Goal: Task Accomplishment & Management: Use online tool/utility

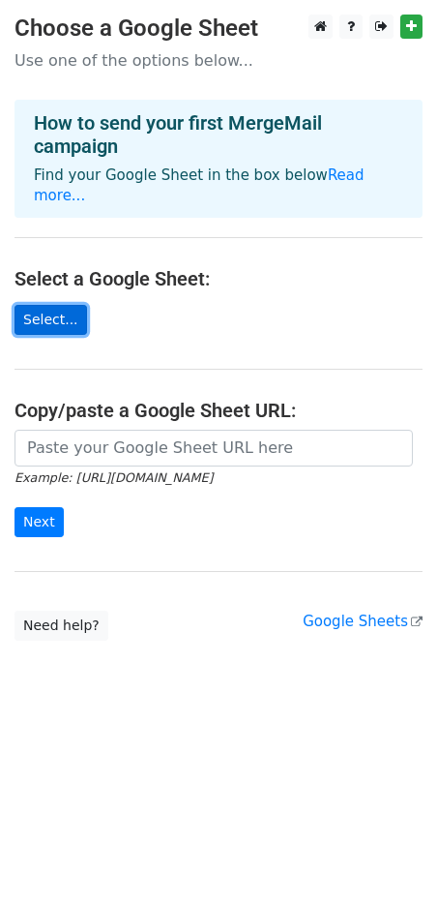
click at [57, 305] on link "Select..." at bounding box center [51, 320] width 73 height 30
click at [54, 323] on main "Choose a Google Sheet Use one of the options below... How to send your first Me…" at bounding box center [218, 328] width 437 height 626
click at [49, 308] on link "Select..." at bounding box center [51, 320] width 73 height 30
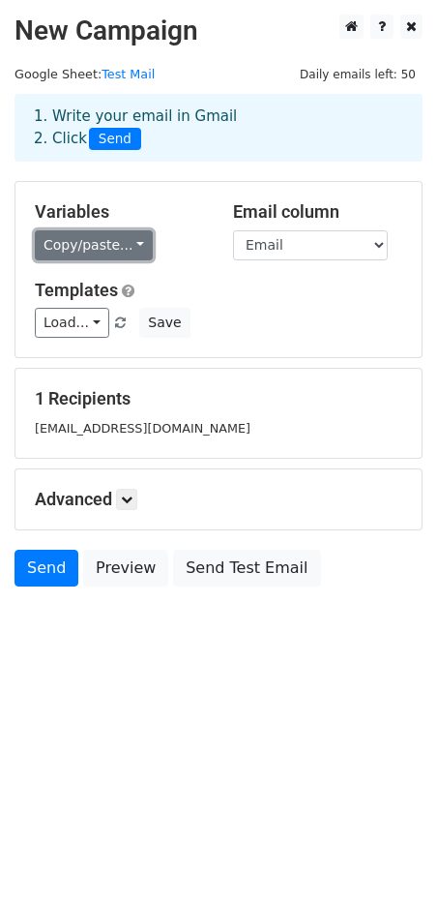
click at [111, 242] on link "Copy/paste..." at bounding box center [94, 245] width 118 height 30
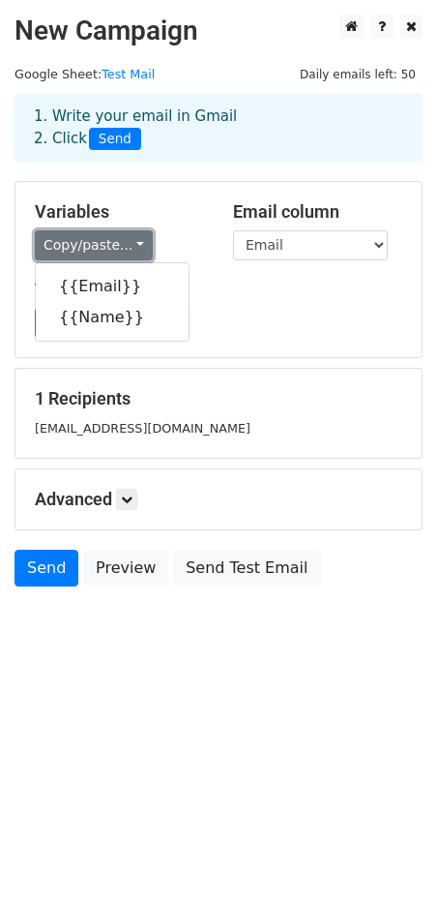
click at [111, 242] on link "Copy/paste..." at bounding box center [94, 245] width 118 height 30
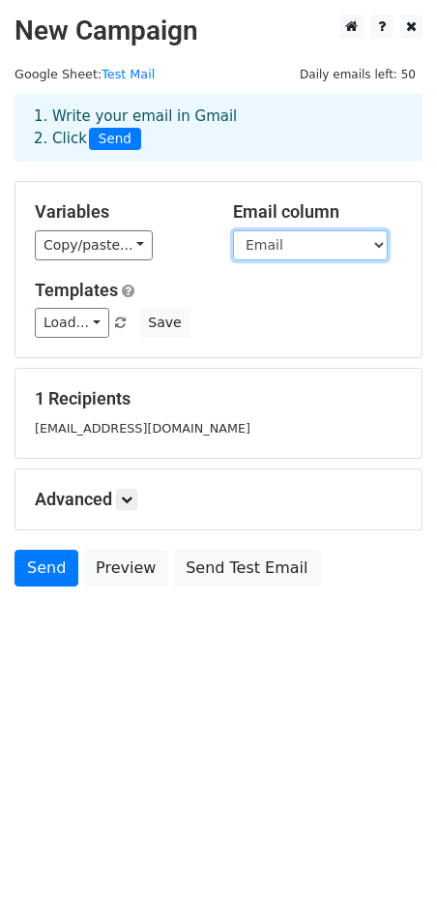
click at [332, 251] on select "Email Name" at bounding box center [310, 245] width 155 height 30
click at [233, 230] on select "Email Name" at bounding box center [310, 245] width 155 height 30
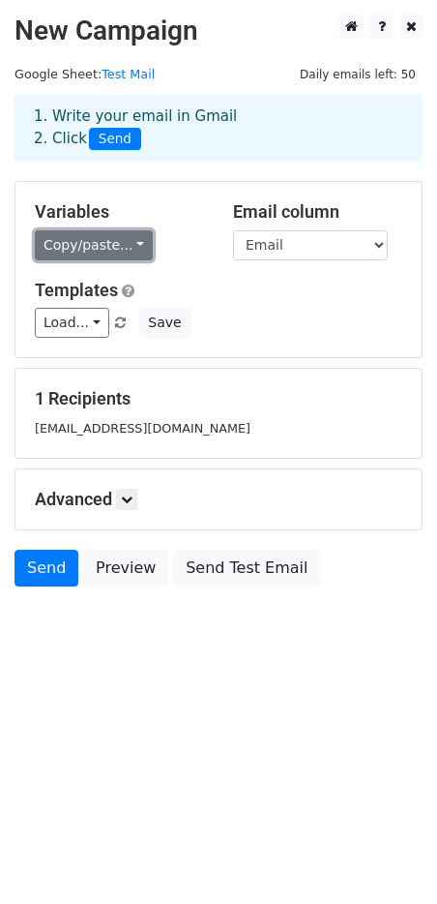
click at [75, 254] on link "Copy/paste..." at bounding box center [94, 245] width 118 height 30
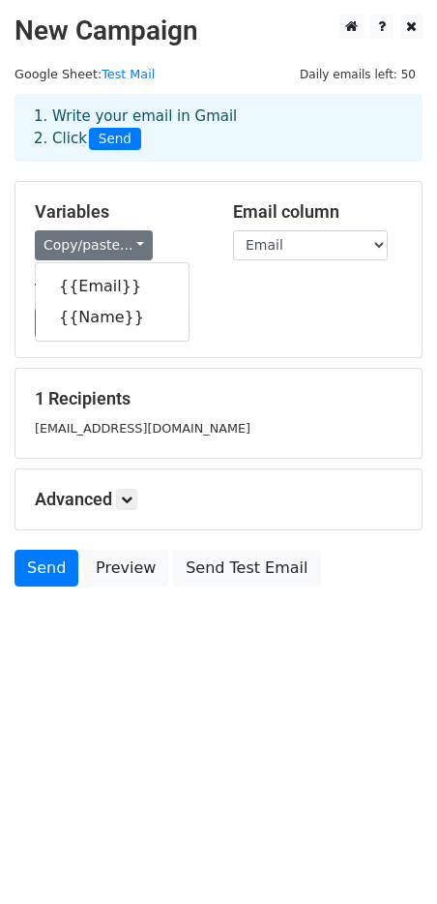
click at [335, 313] on div "Load... No templates saved Save" at bounding box center [218, 323] width 397 height 30
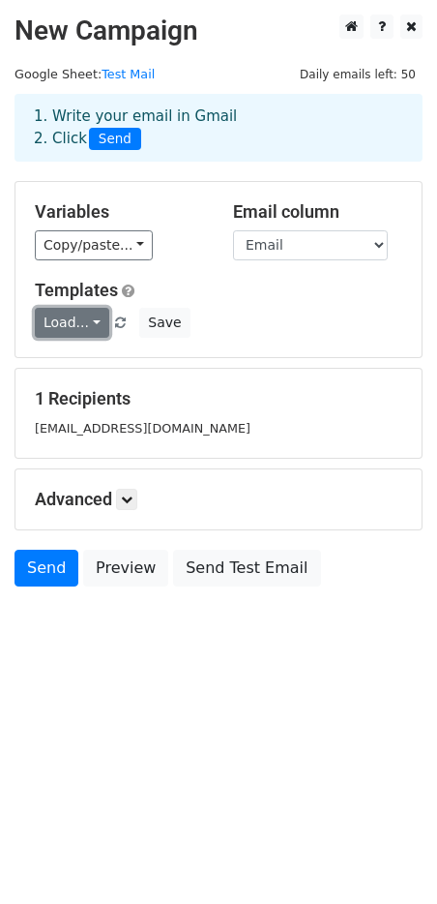
click at [78, 318] on link "Load..." at bounding box center [72, 323] width 74 height 30
click at [259, 313] on div "Load... No templates saved Save" at bounding box center [218, 323] width 397 height 30
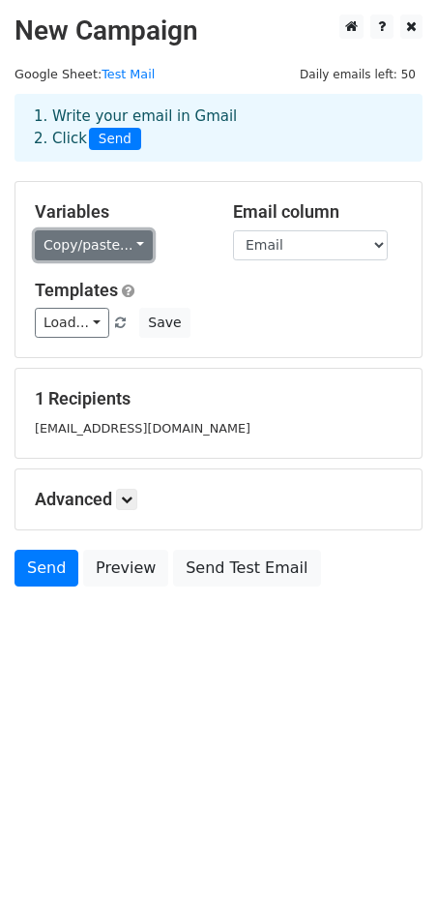
click at [108, 242] on link "Copy/paste..." at bounding box center [94, 245] width 118 height 30
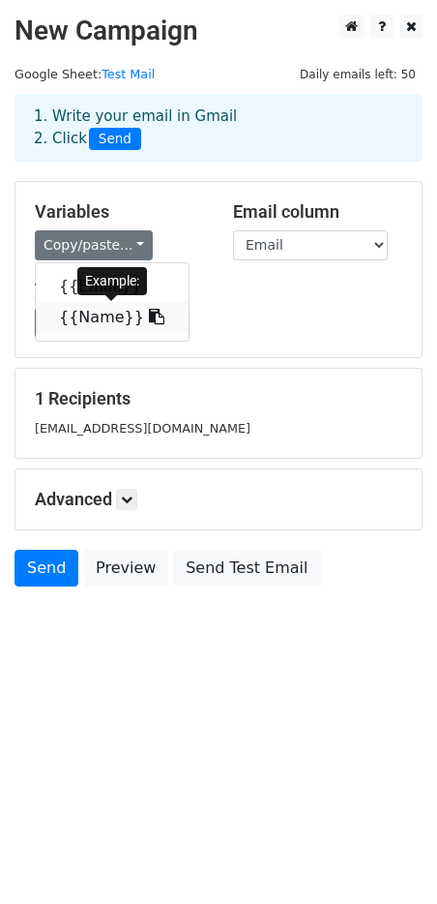
click at [92, 312] on link "{{Name}}" at bounding box center [112, 317] width 153 height 31
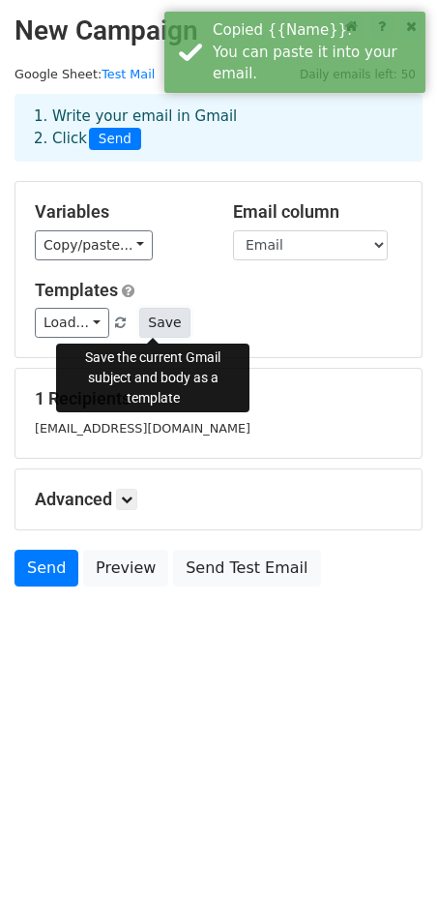
click at [168, 321] on button "Save" at bounding box center [164, 323] width 50 height 30
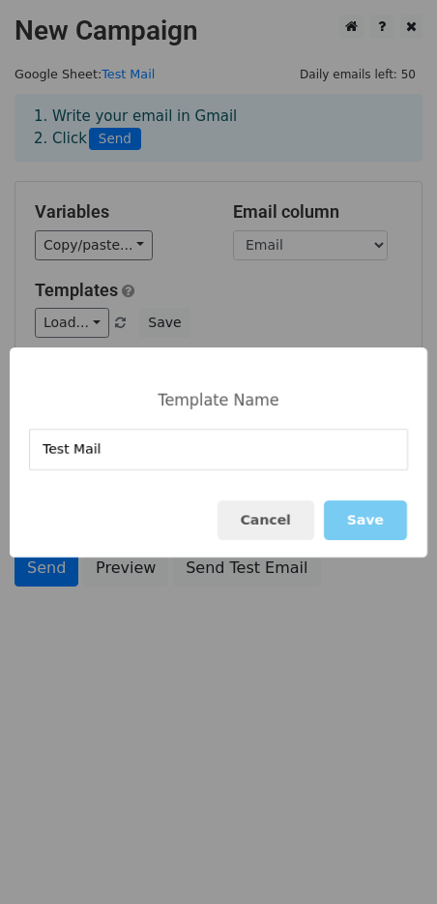
type input "Test Mail"
click at [357, 517] on button "Save" at bounding box center [365, 520] width 83 height 40
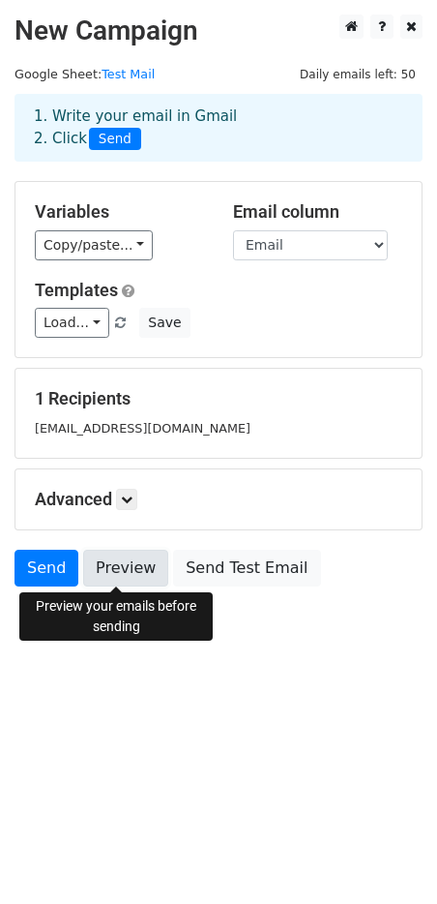
click at [119, 560] on link "Preview" at bounding box center [125, 568] width 85 height 37
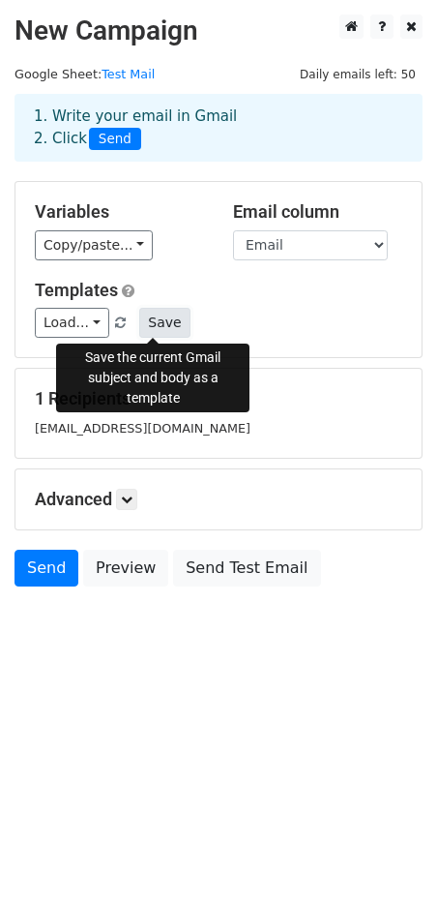
click at [143, 311] on button "Save" at bounding box center [164, 323] width 50 height 30
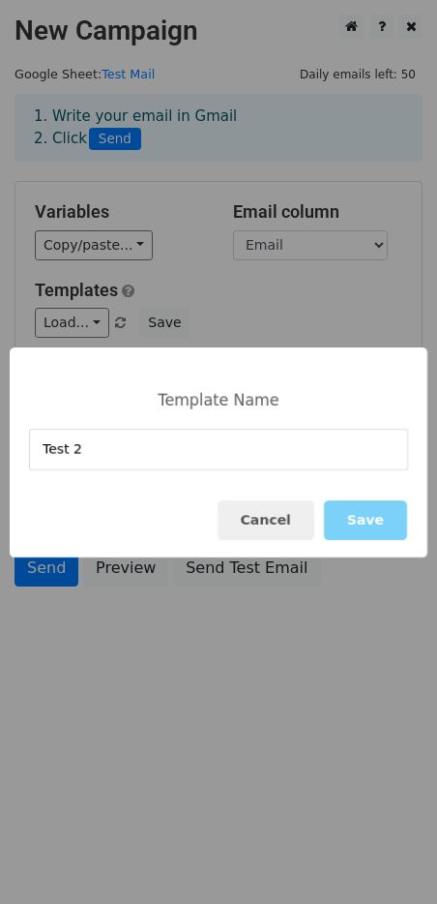
type input "Test 2"
click at [410, 527] on div "Cancel Save" at bounding box center [219, 520] width 418 height 74
click at [382, 527] on button "Save" at bounding box center [365, 520] width 83 height 40
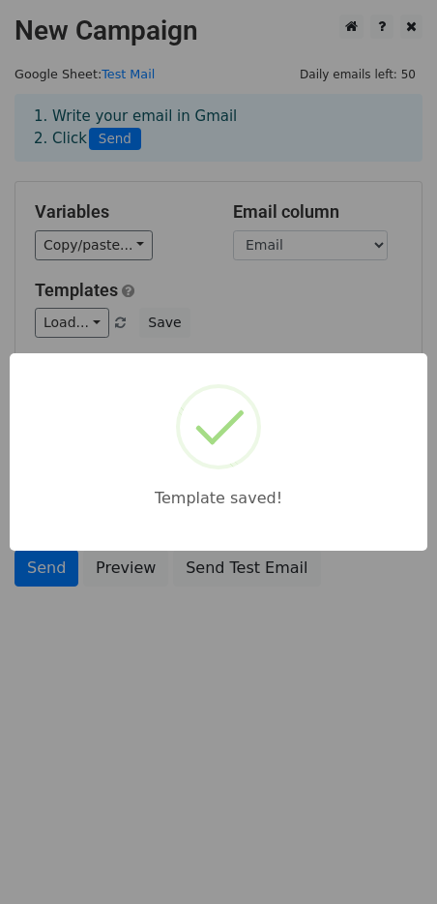
click at [88, 325] on div "Template saved!" at bounding box center [218, 452] width 437 height 904
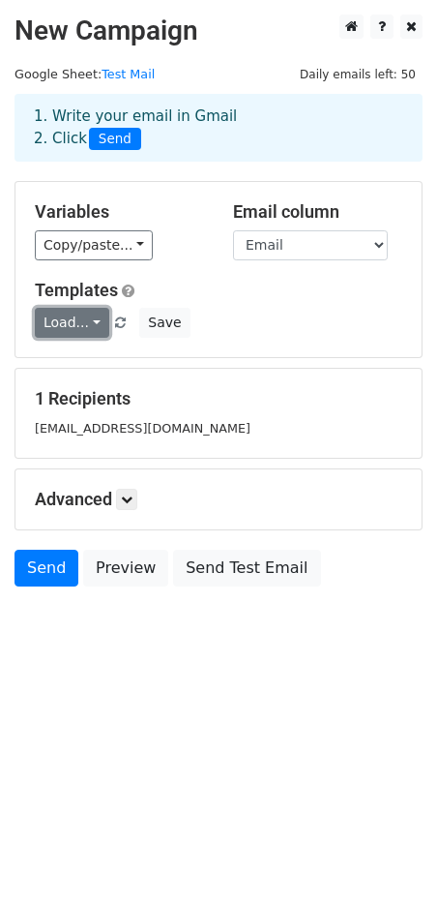
click at [89, 325] on link "Load..." at bounding box center [72, 323] width 74 height 30
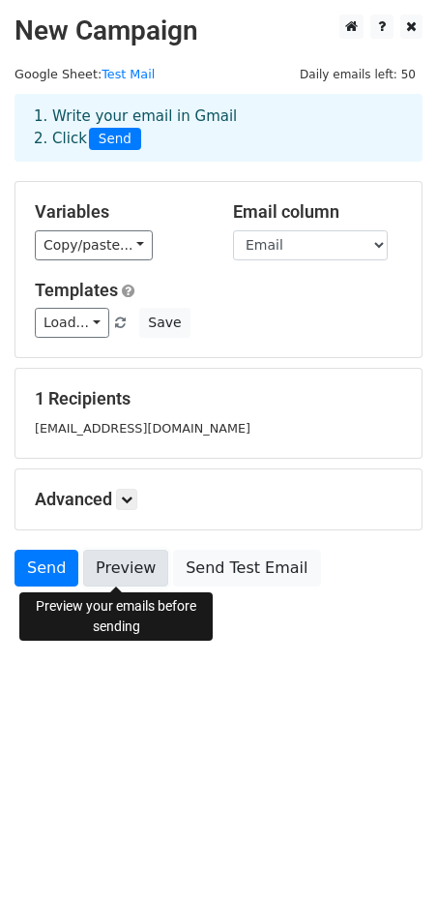
click at [115, 559] on link "Preview" at bounding box center [125, 568] width 85 height 37
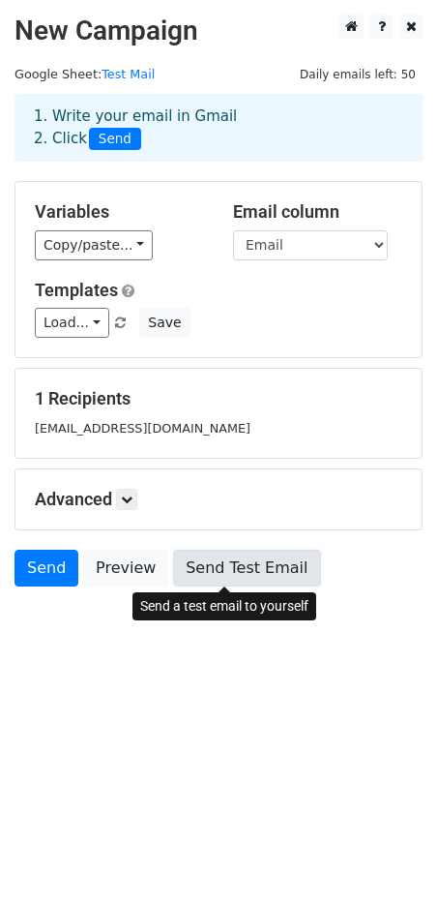
click at [200, 558] on link "Send Test Email" at bounding box center [246, 568] width 147 height 37
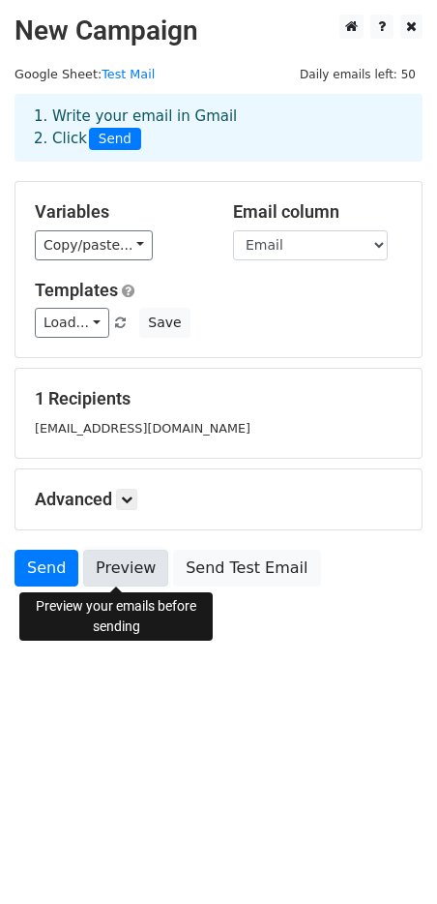
click at [114, 571] on link "Preview" at bounding box center [125, 568] width 85 height 37
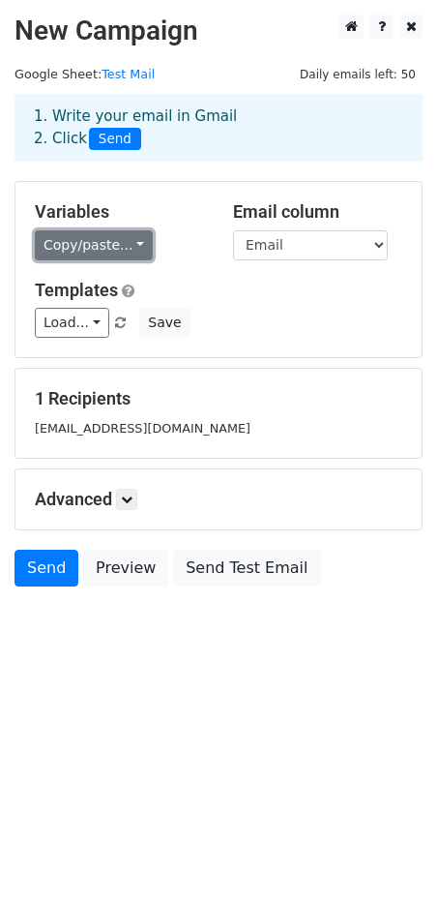
click at [115, 236] on link "Copy/paste..." at bounding box center [94, 245] width 118 height 30
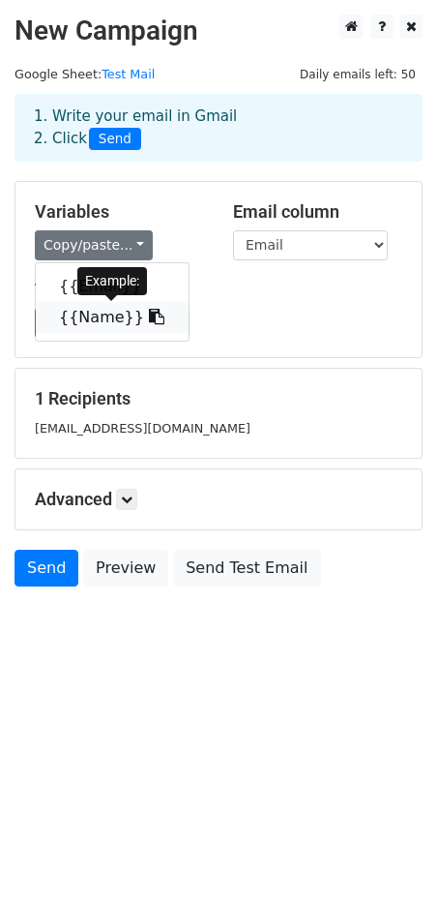
click at [149, 315] on icon at bounding box center [156, 316] width 15 height 15
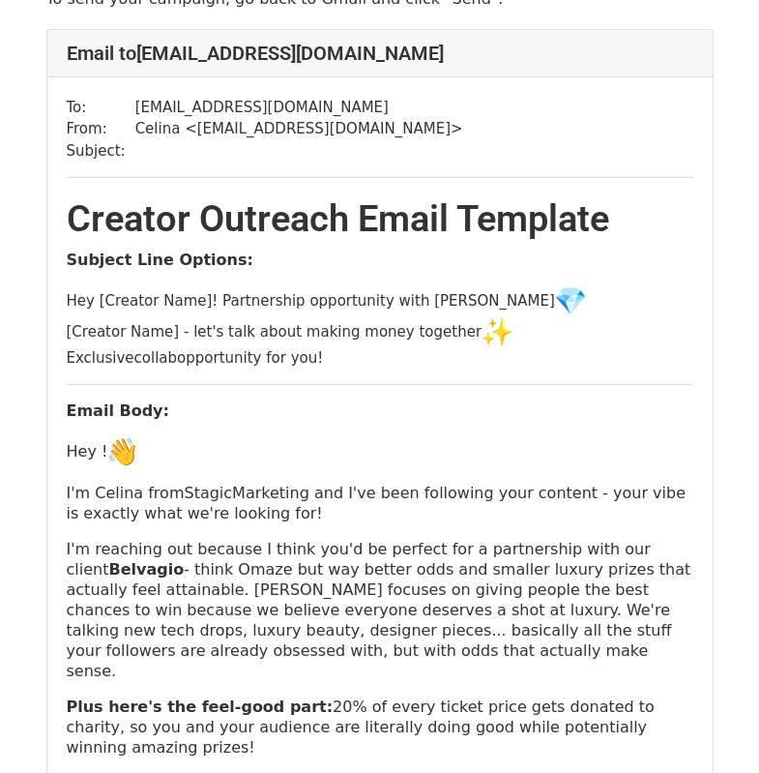
scroll to position [289, 0]
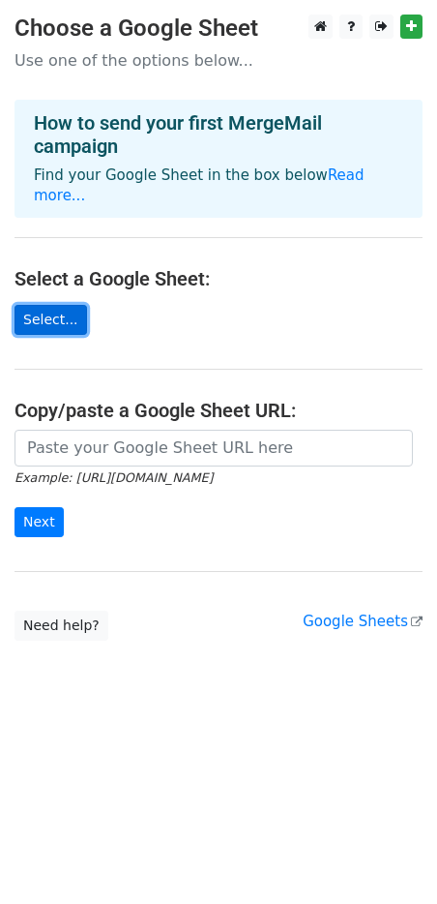
click at [55, 305] on link "Select..." at bounding box center [51, 320] width 73 height 30
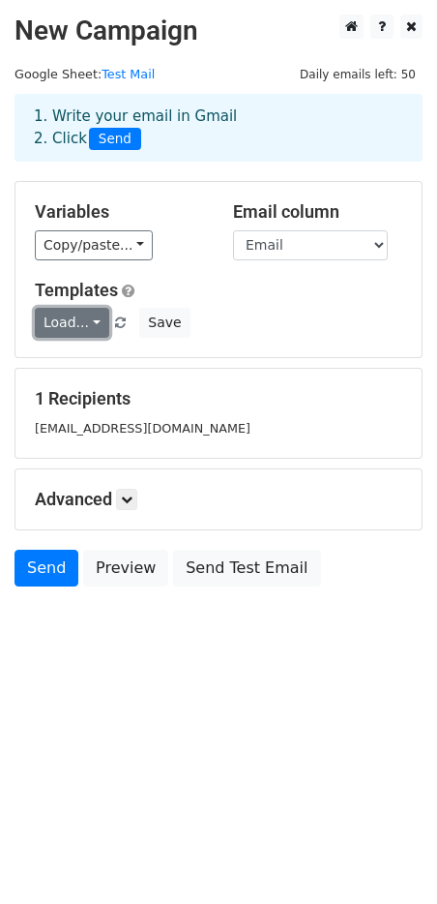
click at [85, 318] on link "Load..." at bounding box center [72, 323] width 74 height 30
click at [82, 370] on link "Test 2" at bounding box center [112, 366] width 153 height 31
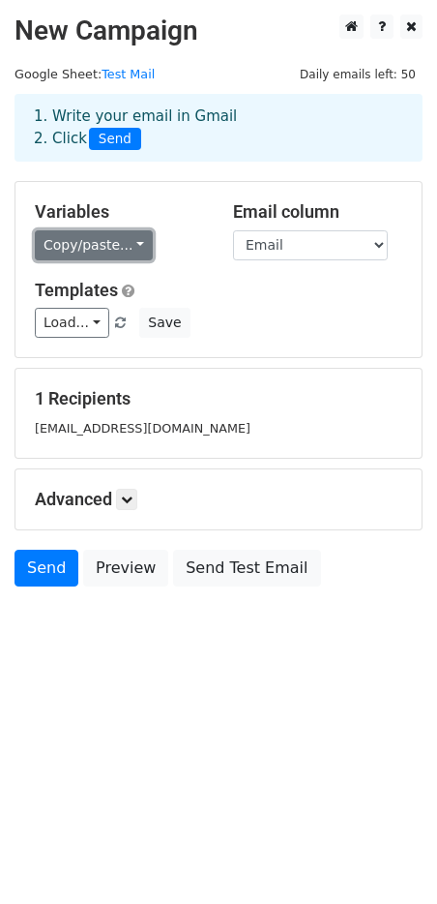
click at [118, 248] on link "Copy/paste..." at bounding box center [94, 245] width 118 height 30
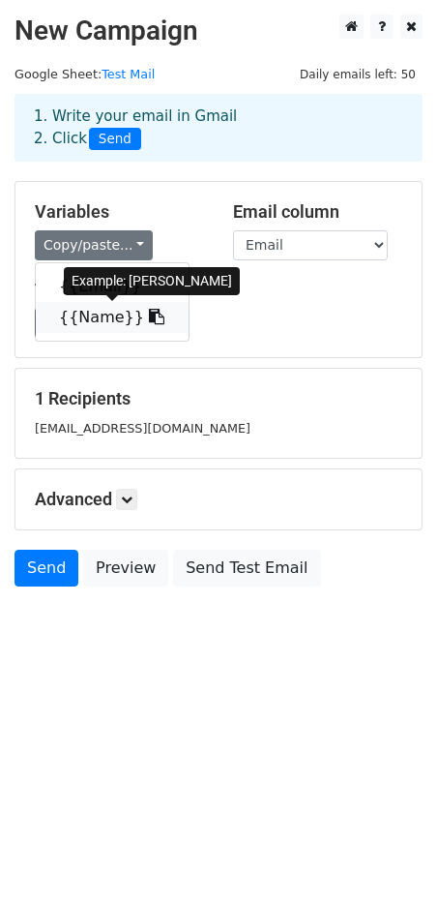
click at [149, 317] on icon at bounding box center [156, 316] width 15 height 15
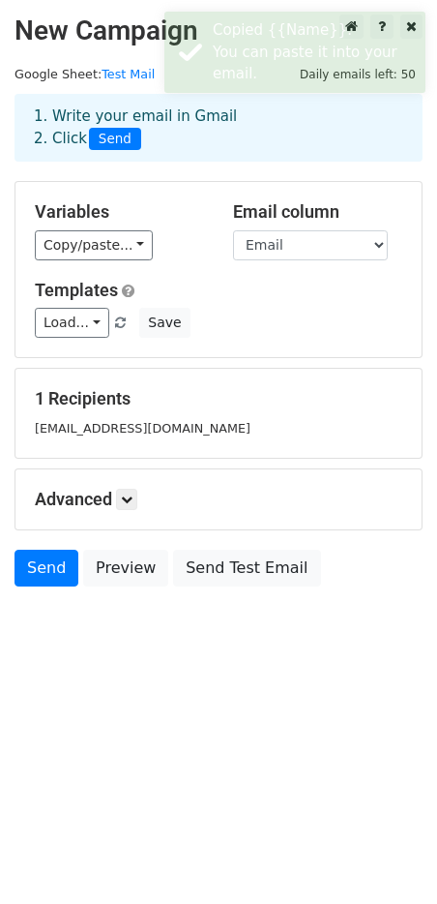
click at [98, 670] on body "New Campaign Daily emails left: 50 Google Sheet: Test Mail 1. Write your email …" at bounding box center [218, 344] width 437 height 659
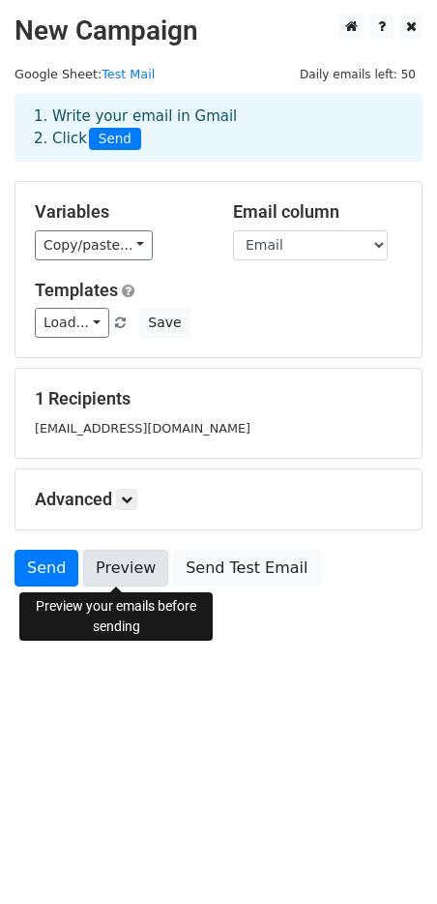
click at [104, 578] on link "Preview" at bounding box center [125, 568] width 85 height 37
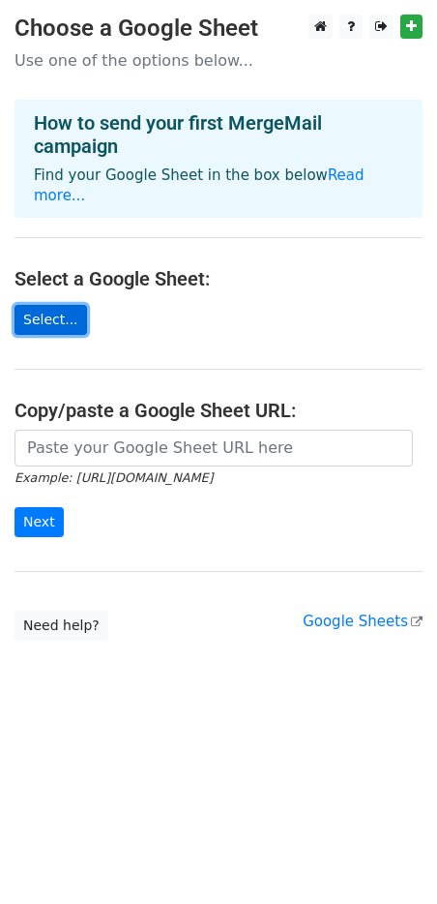
click at [60, 305] on link "Select..." at bounding box center [51, 320] width 73 height 30
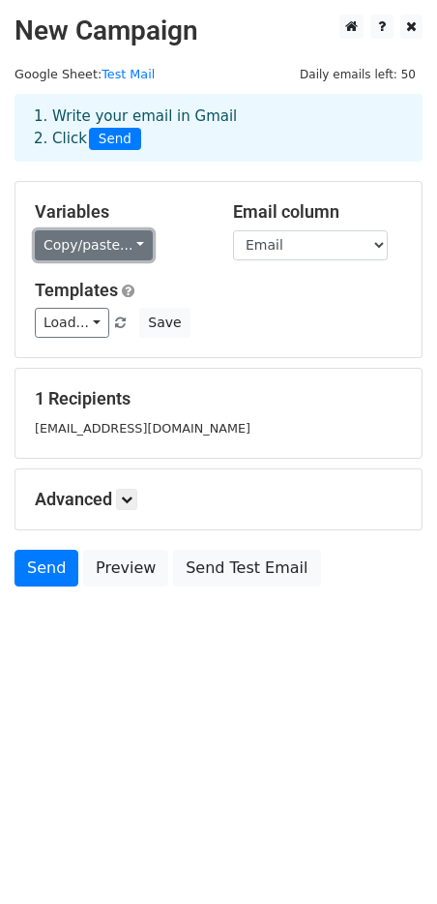
click at [122, 259] on link "Copy/paste..." at bounding box center [94, 245] width 118 height 30
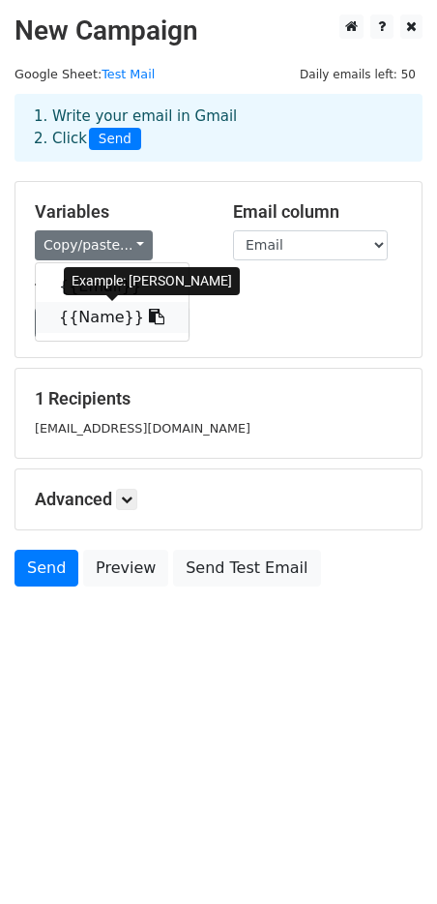
click at [88, 310] on link "{{Name}}" at bounding box center [112, 317] width 153 height 31
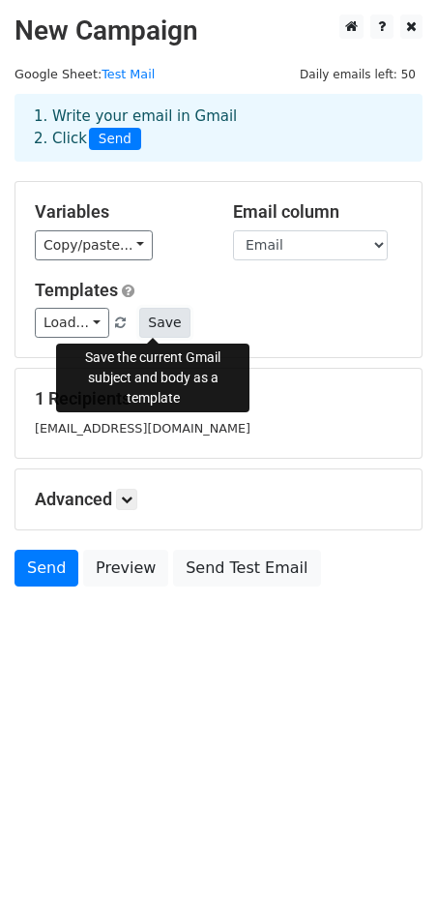
click at [147, 317] on button "Save" at bounding box center [164, 323] width 50 height 30
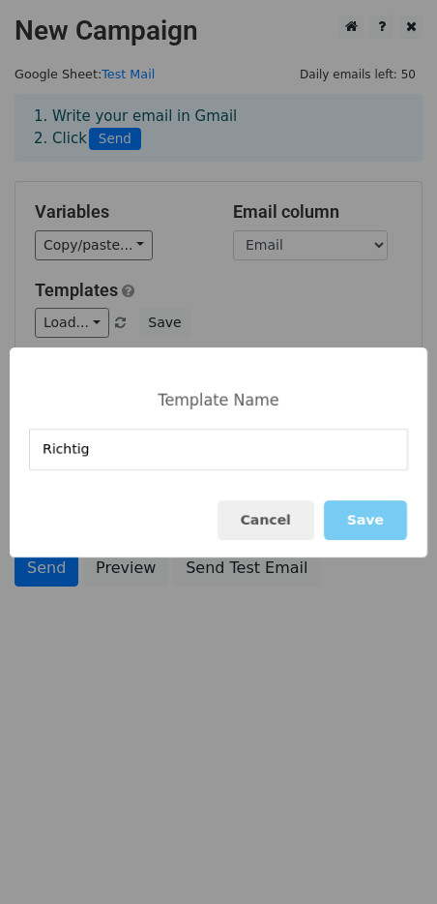
type input "Richtig"
click at [368, 510] on button "Save" at bounding box center [365, 520] width 83 height 40
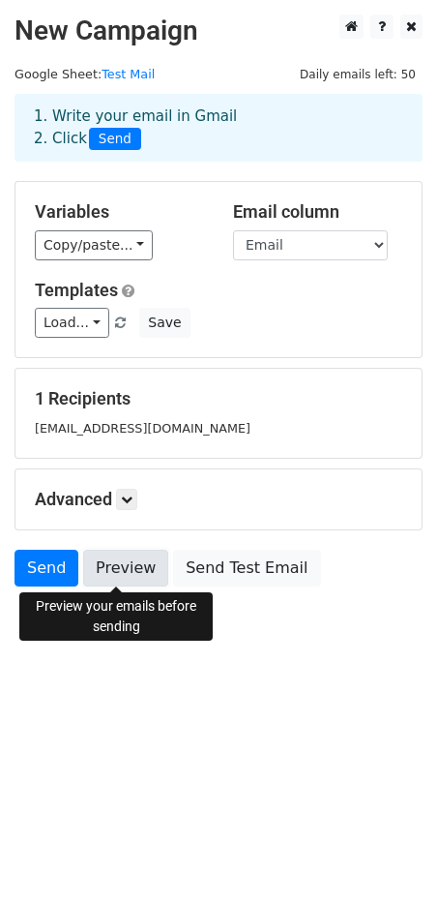
click at [125, 559] on link "Preview" at bounding box center [125, 568] width 85 height 37
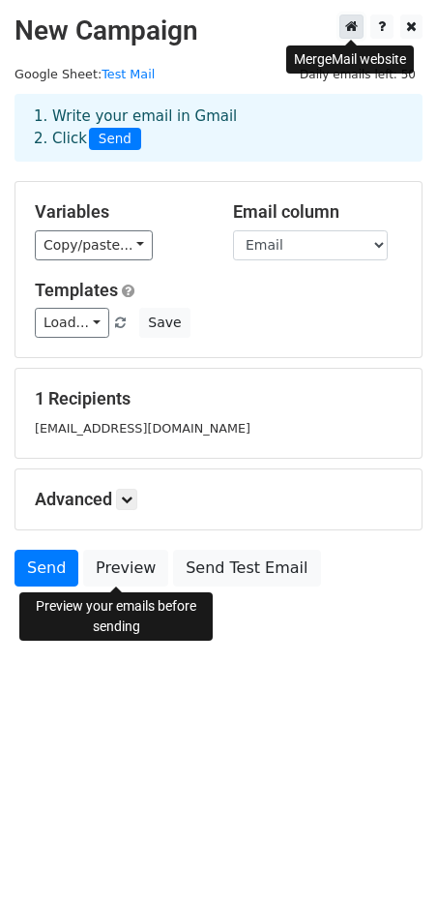
click at [349, 28] on icon at bounding box center [351, 26] width 13 height 14
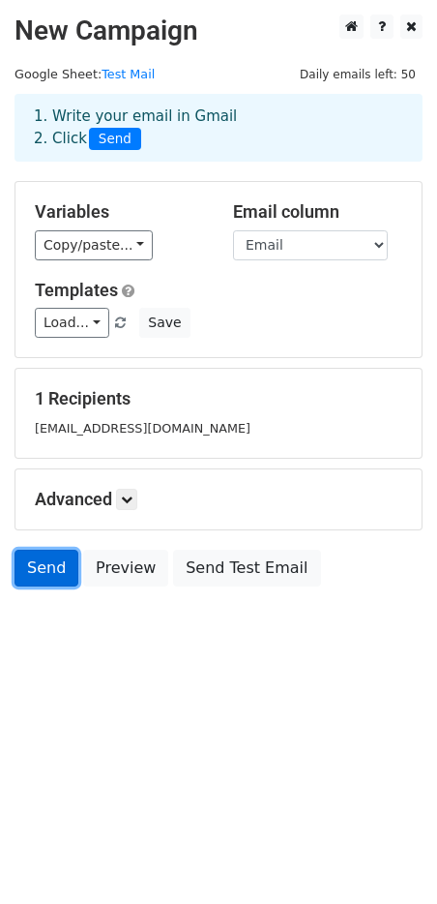
click at [51, 571] on link "Send" at bounding box center [47, 568] width 64 height 37
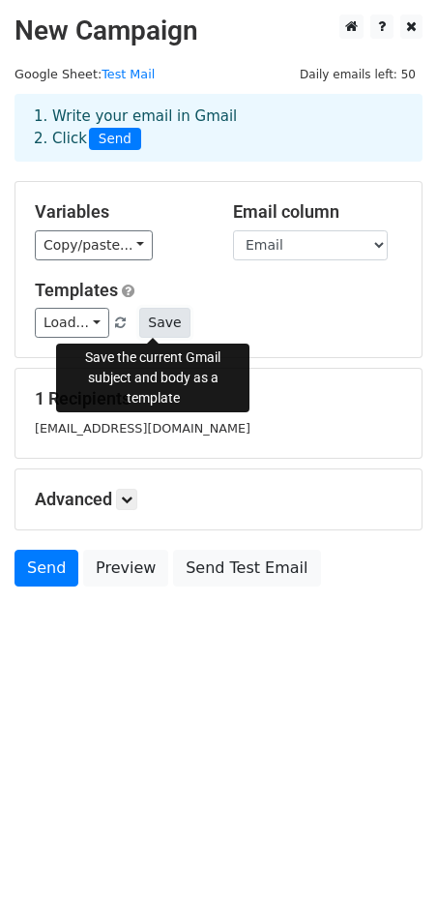
click at [140, 313] on button "Save" at bounding box center [164, 323] width 50 height 30
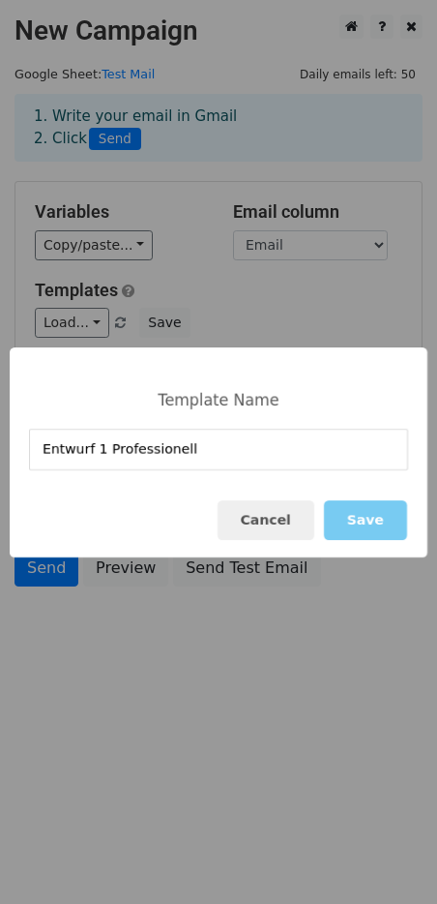
type input "Entwurf 1 Professionell"
click at [376, 513] on button "Save" at bounding box center [365, 520] width 83 height 40
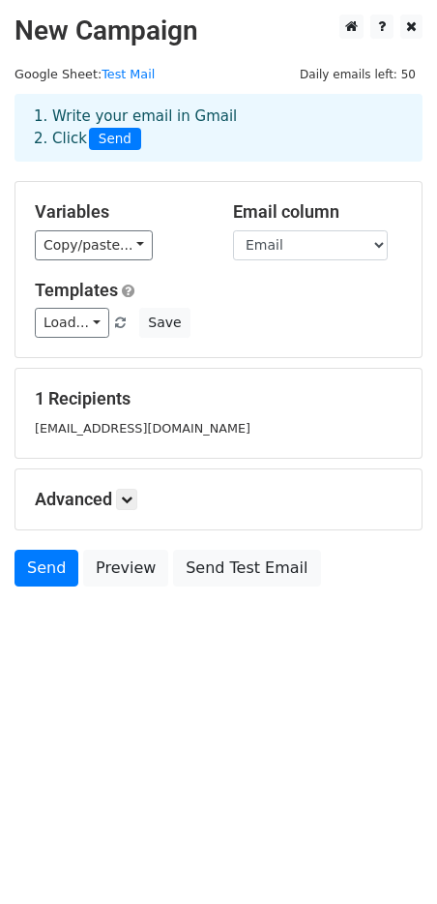
click at [215, 673] on html "New Campaign Daily emails left: 50 Google Sheet: Test Mail 1. Write your email …" at bounding box center [218, 452] width 437 height 904
click at [37, 570] on link "Send" at bounding box center [47, 568] width 64 height 37
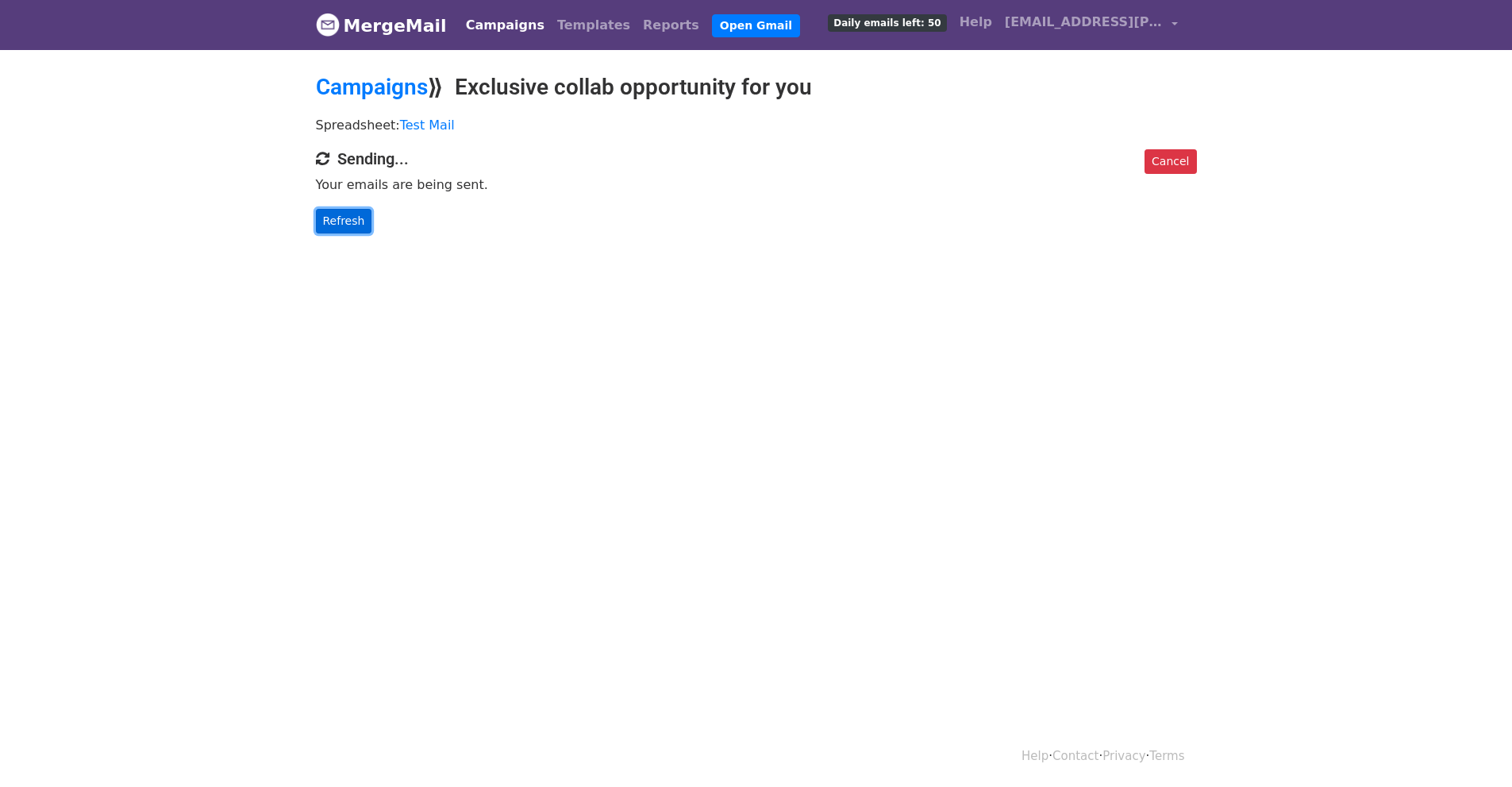
click at [354, 221] on link "Refresh" at bounding box center [344, 221] width 57 height 25
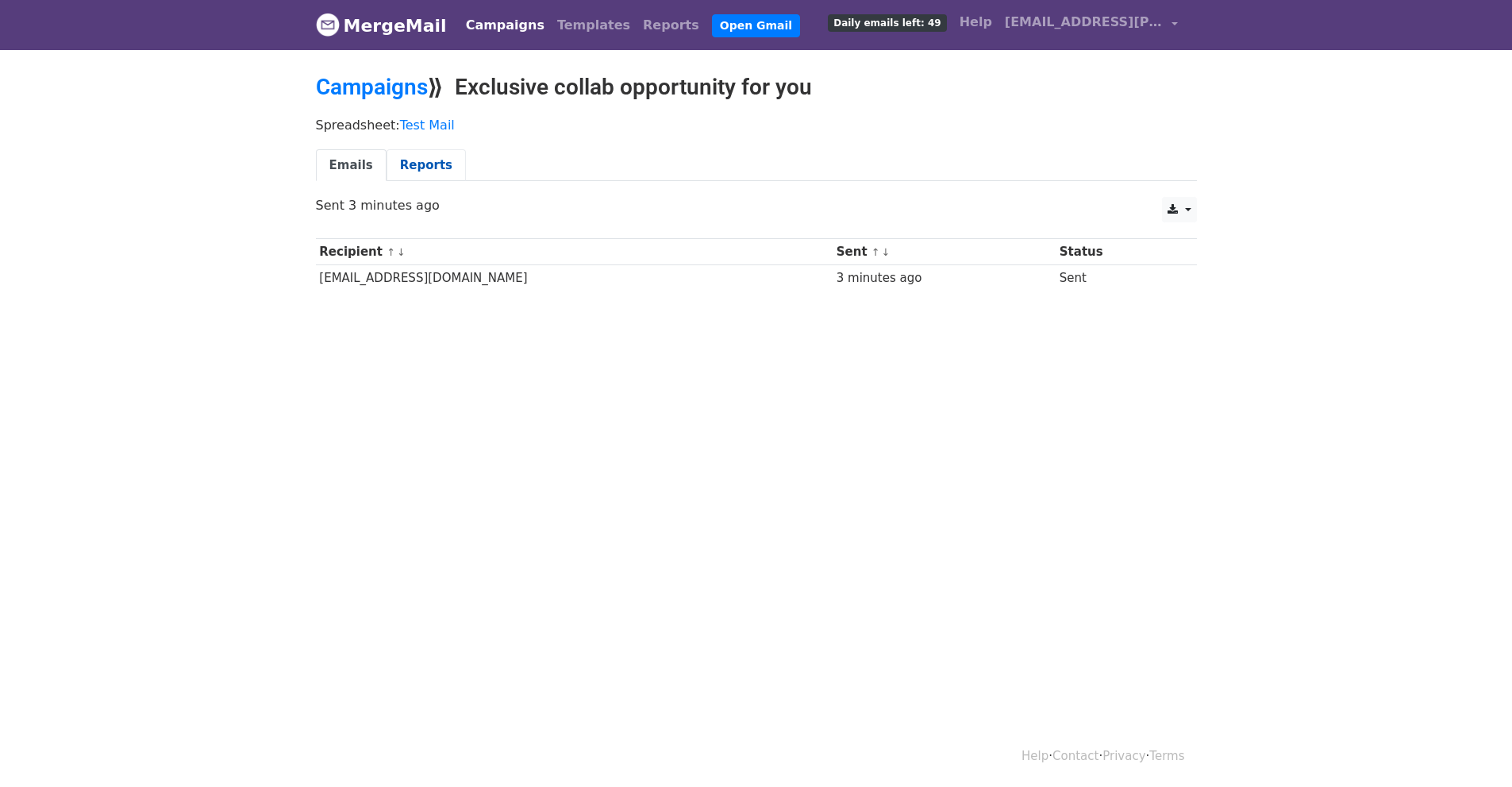
click at [416, 176] on link "Reports" at bounding box center [426, 166] width 80 height 33
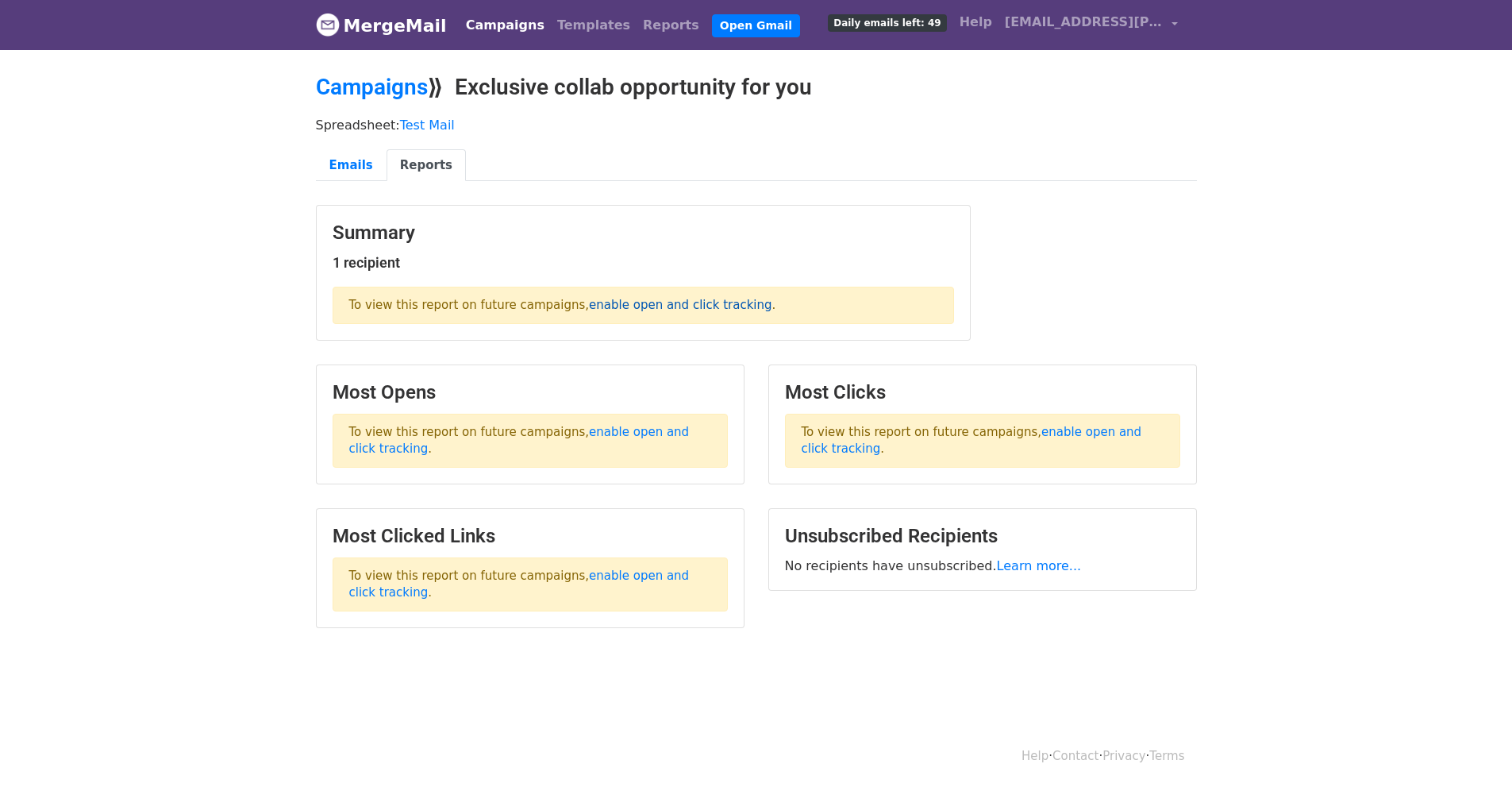
click at [628, 305] on link "enable open and click tracking" at bounding box center [680, 304] width 183 height 14
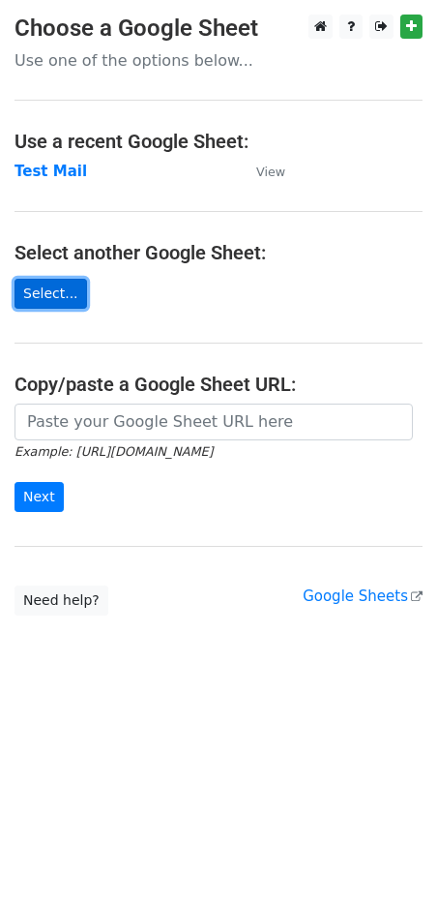
click at [54, 304] on link "Select..." at bounding box center [51, 294] width 73 height 30
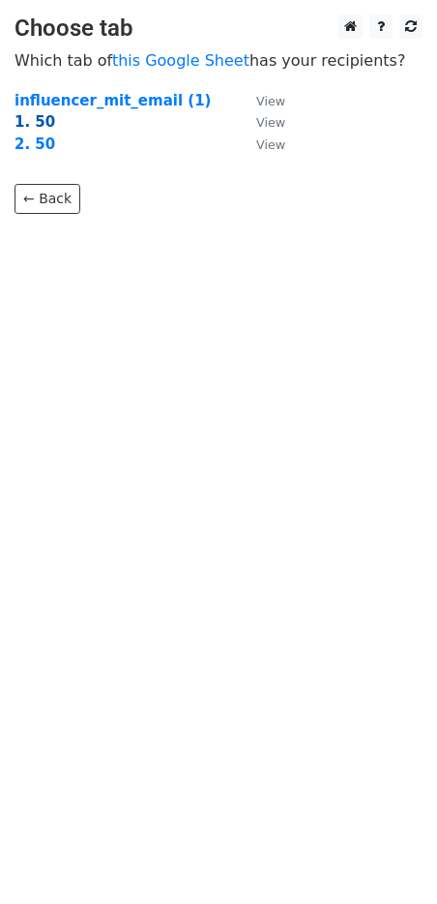
click at [24, 117] on strong "1. 50" at bounding box center [35, 121] width 41 height 17
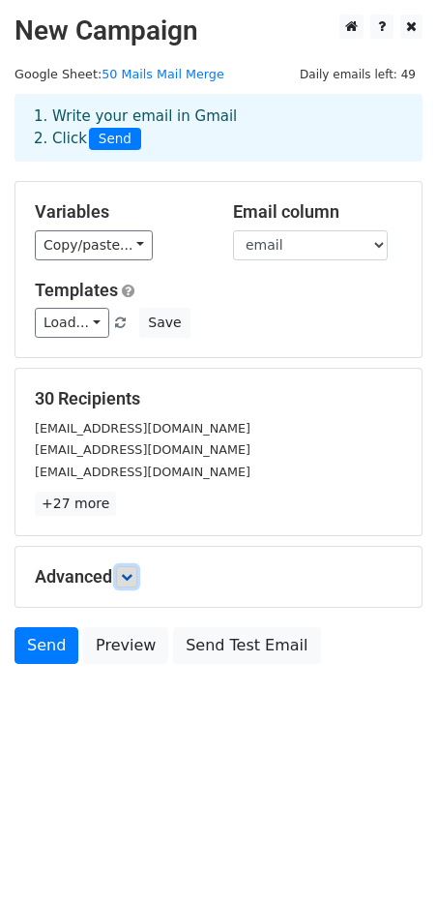
click at [126, 581] on link at bounding box center [126, 576] width 21 height 21
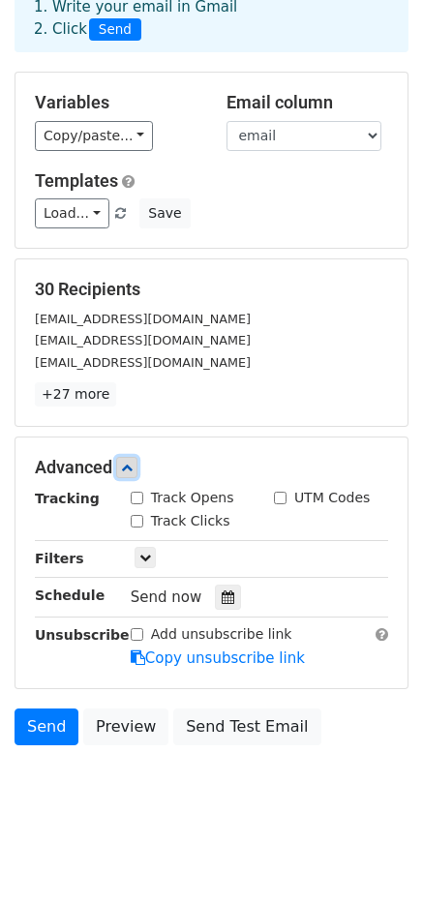
scroll to position [114, 0]
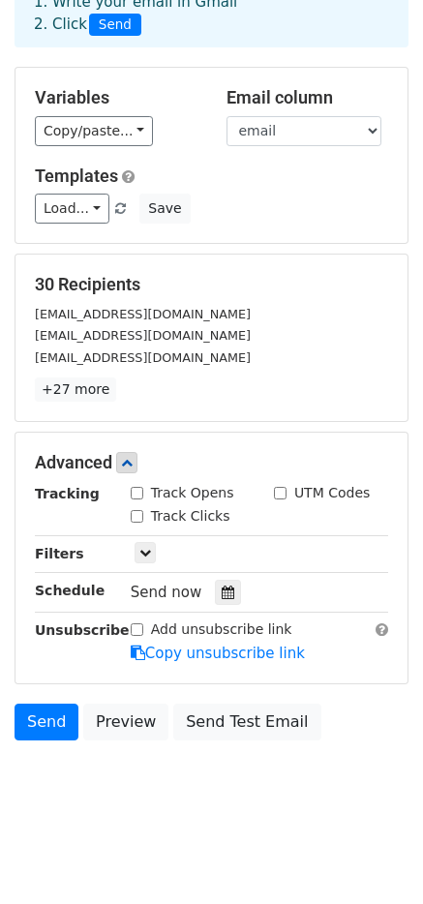
click at [164, 495] on label "Track Opens" at bounding box center [192, 493] width 83 height 20
click at [143, 495] on input "Track Opens" at bounding box center [137, 493] width 13 height 13
checkbox input "true"
click at [178, 513] on label "Track Clicks" at bounding box center [190, 516] width 79 height 20
click at [143, 513] on input "Track Clicks" at bounding box center [137, 516] width 13 height 13
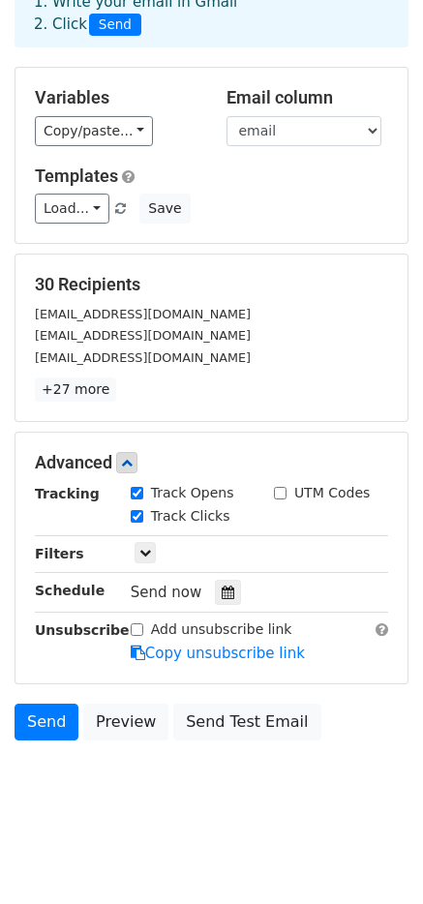
click at [163, 517] on label "Track Clicks" at bounding box center [190, 516] width 79 height 20
click at [143, 517] on input "Track Clicks" at bounding box center [137, 516] width 13 height 13
checkbox input "false"
click at [222, 591] on icon at bounding box center [228, 592] width 13 height 14
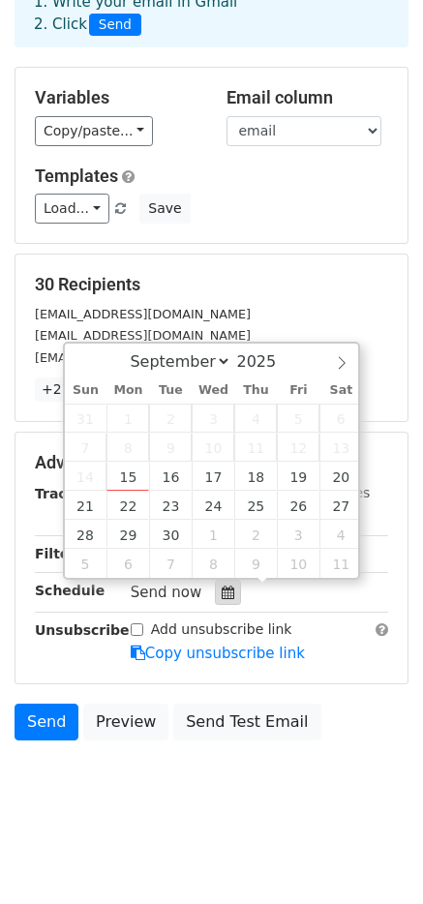
click at [222, 591] on icon at bounding box center [228, 592] width 13 height 14
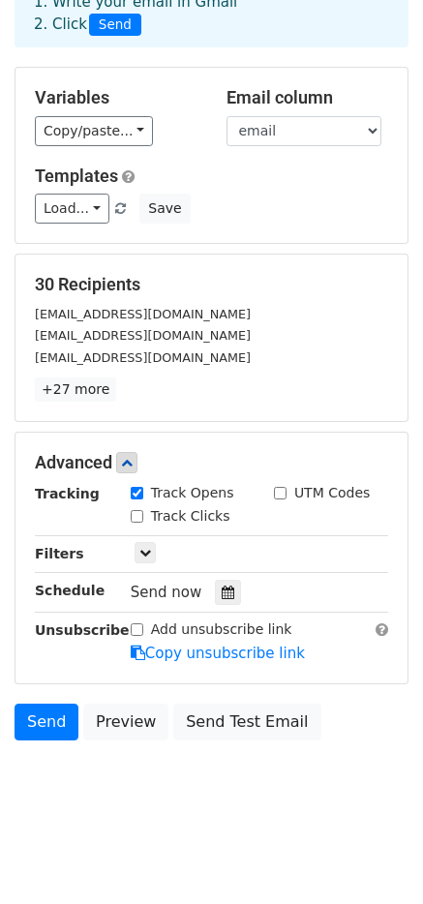
click at [161, 591] on span "Send now" at bounding box center [167, 591] width 72 height 17
click at [224, 587] on icon at bounding box center [228, 592] width 13 height 14
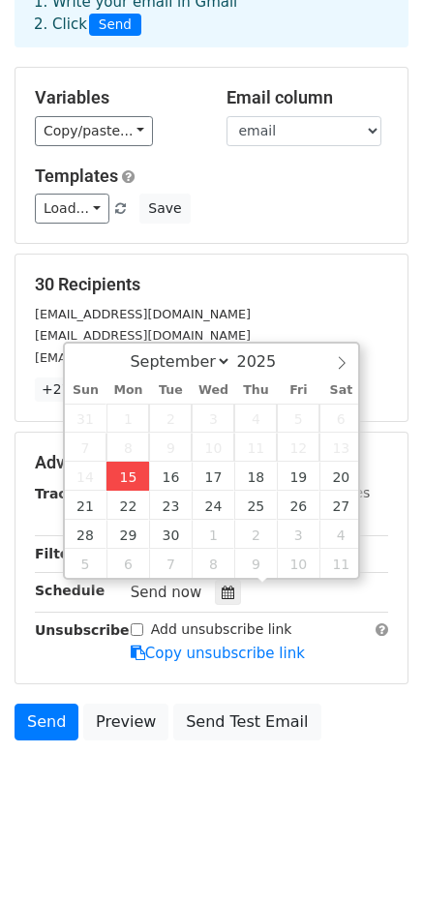
type input "2025-09-15 12:26"
type input "26"
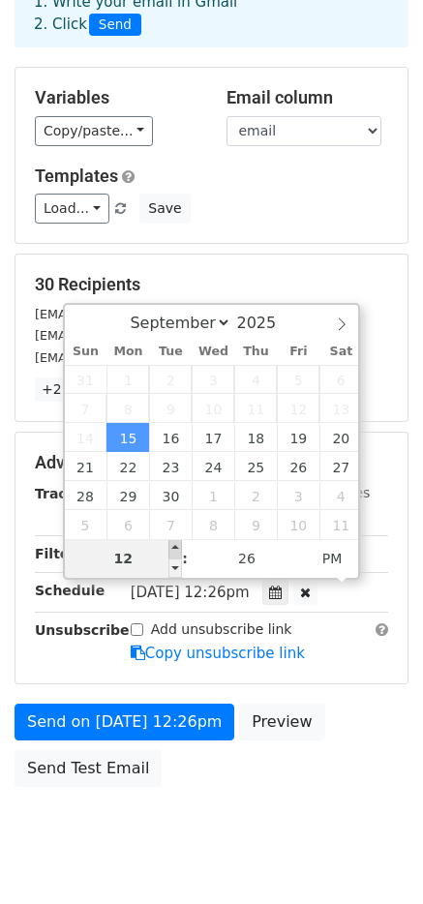
type input "2025-09-15 13:26"
type input "01"
click at [173, 555] on span at bounding box center [175, 548] width 14 height 19
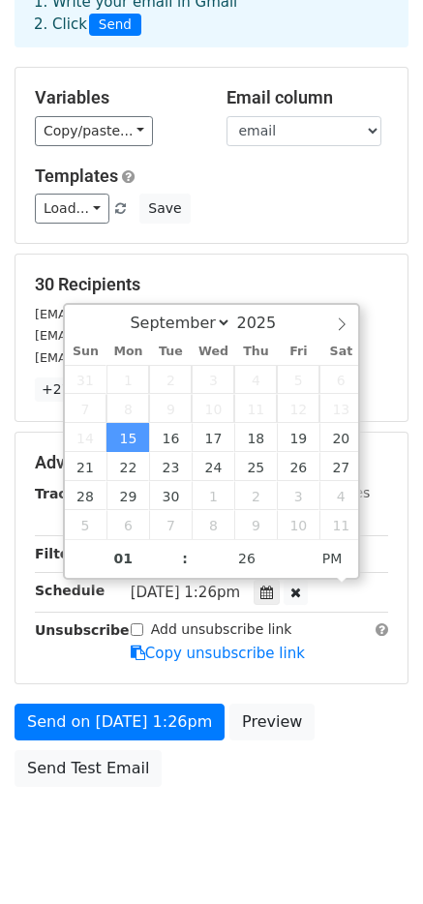
click at [331, 279] on h5 "30 Recipients" at bounding box center [211, 284] width 353 height 21
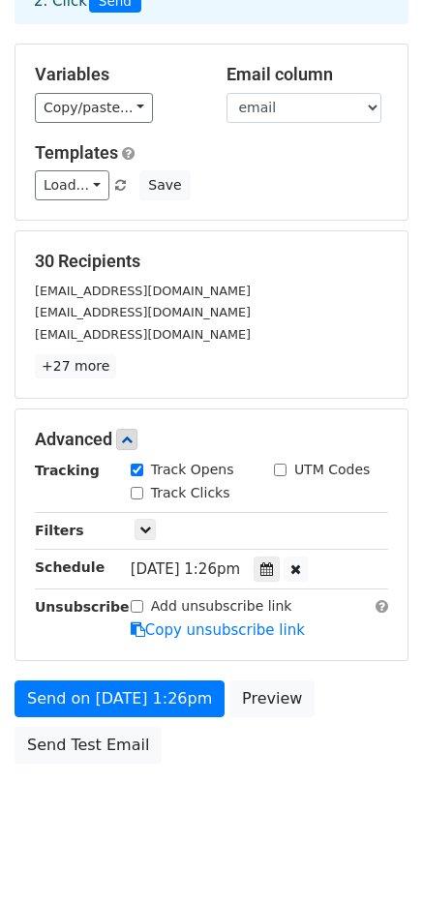
scroll to position [161, 0]
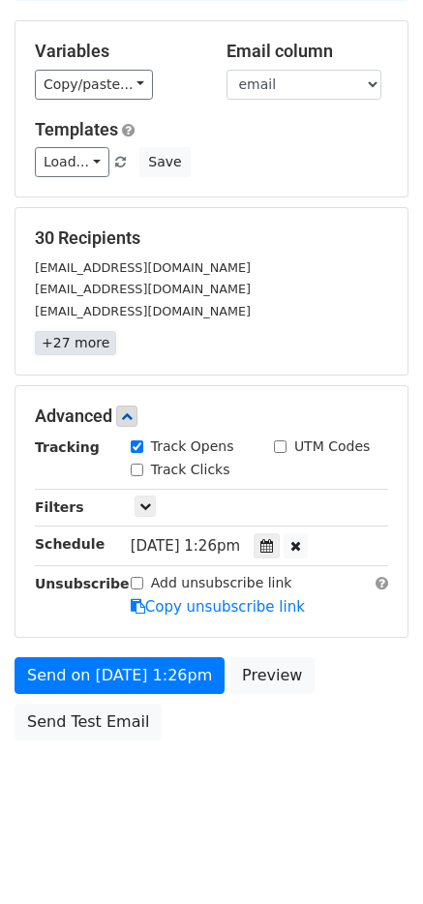
click at [72, 346] on link "+27 more" at bounding box center [75, 343] width 81 height 24
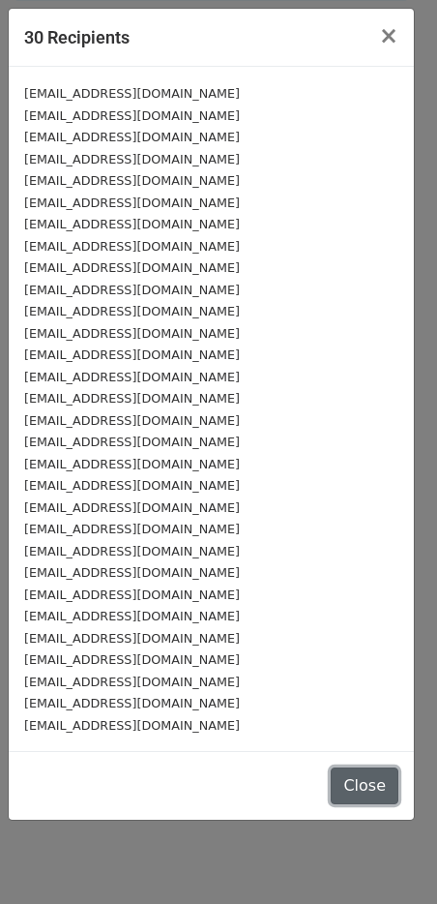
click at [380, 788] on button "Close" at bounding box center [365, 785] width 68 height 37
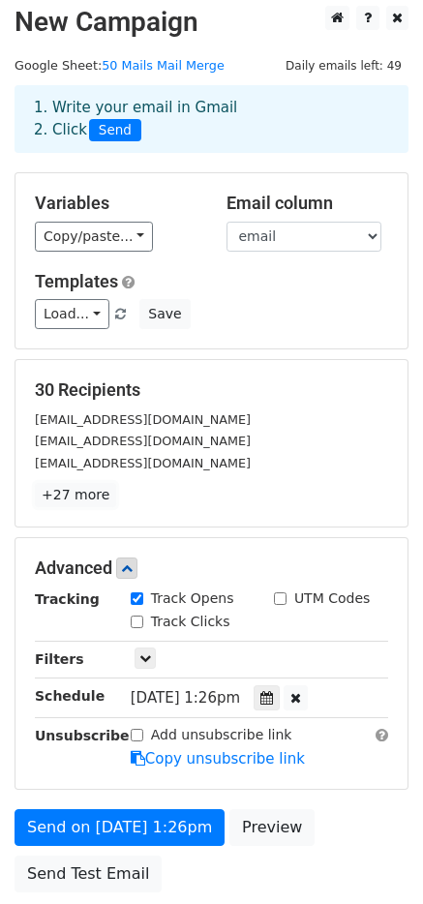
scroll to position [0, 0]
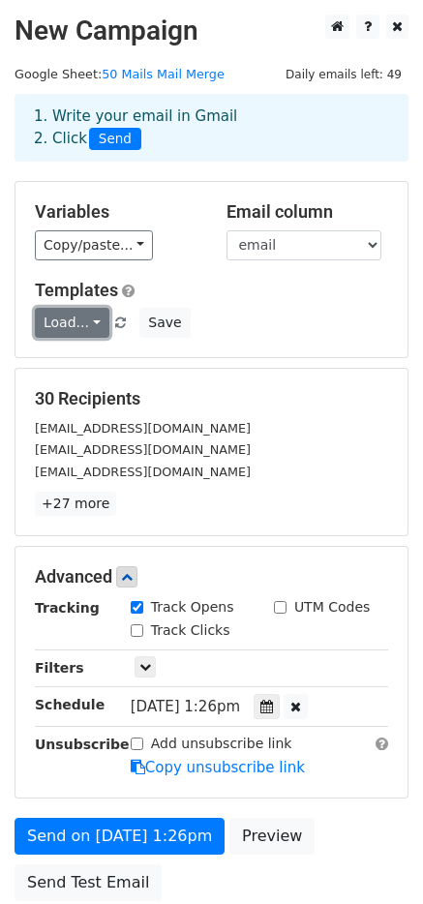
click at [99, 323] on link "Load..." at bounding box center [72, 323] width 74 height 30
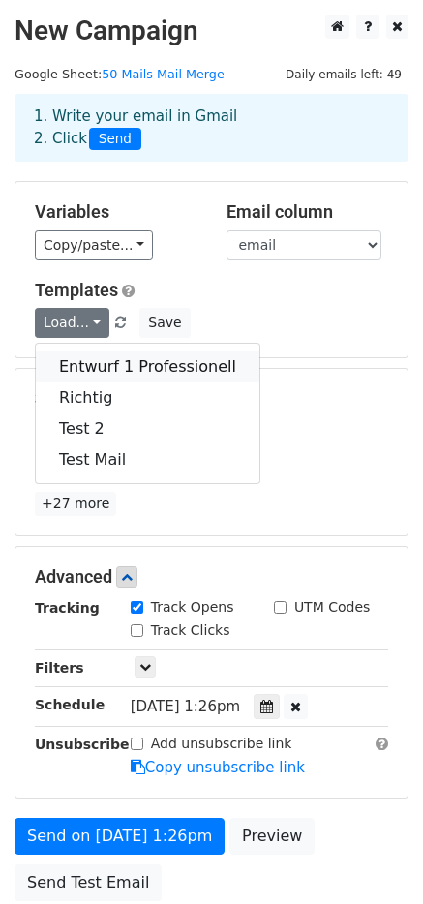
click at [95, 367] on link "Entwurf 1 Professionell" at bounding box center [147, 366] width 223 height 31
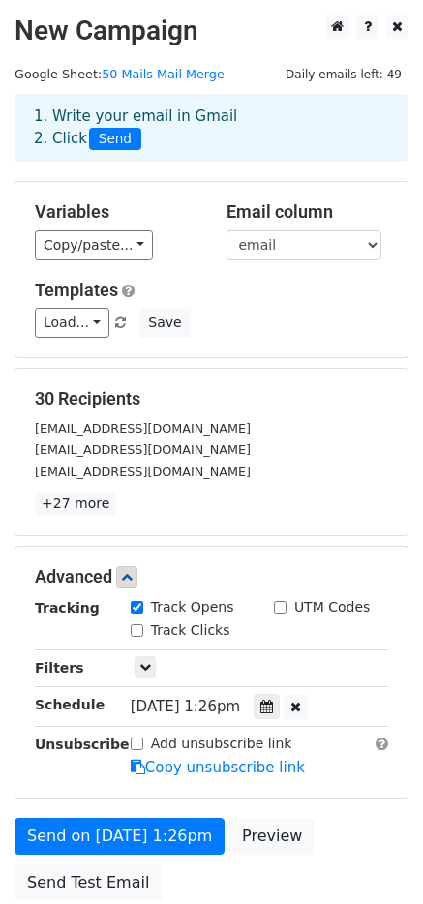
click at [324, 488] on div "30 Recipients morganclement14@gmail.com scarletttt.ava@gmail.com khadijatamersa…" at bounding box center [211, 452] width 353 height 128
click at [240, 705] on span "Mon, Sep 15, 1:26pm" at bounding box center [185, 706] width 109 height 17
click at [273, 701] on icon at bounding box center [266, 706] width 13 height 14
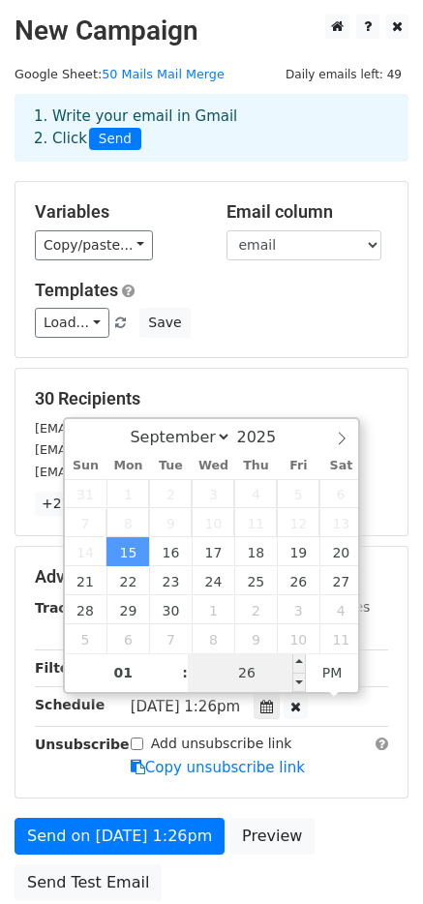
click at [243, 661] on input "26" at bounding box center [247, 672] width 118 height 39
type input "00"
type input "2025-09-15 13:00"
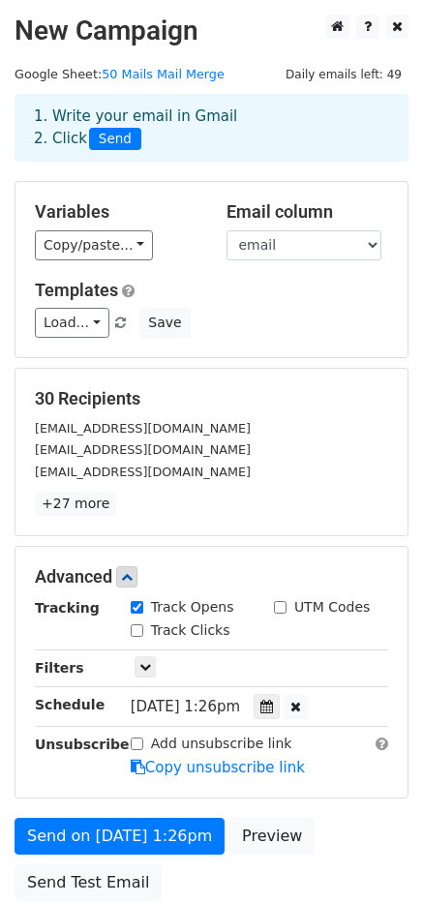
click at [288, 367] on form "Variables Copy/paste... {{name}} {{username}} {{follower}} {{bio}} {{email}} {{…" at bounding box center [212, 545] width 394 height 729
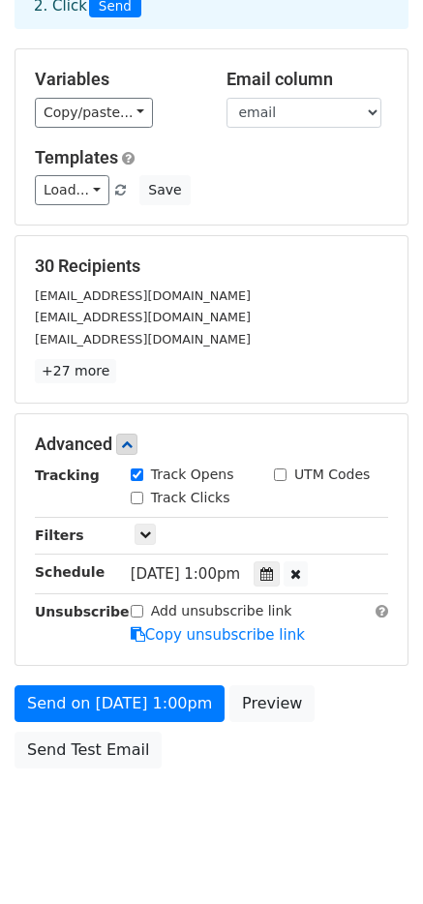
scroll to position [161, 0]
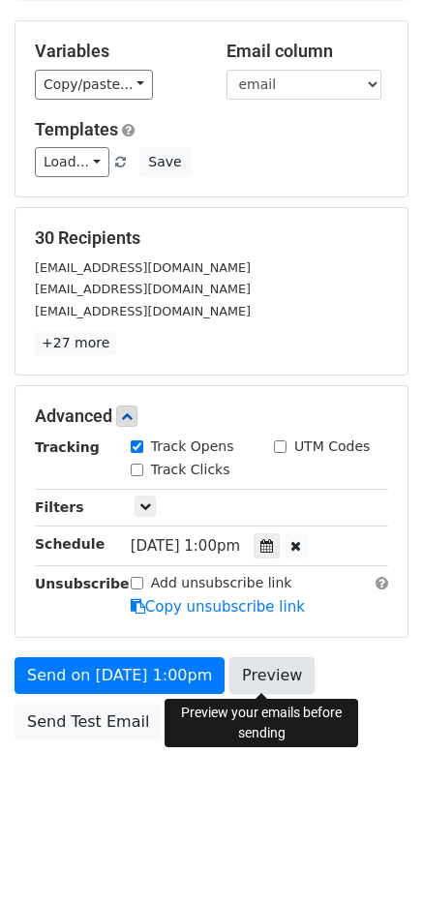
click at [254, 674] on link "Preview" at bounding box center [271, 675] width 85 height 37
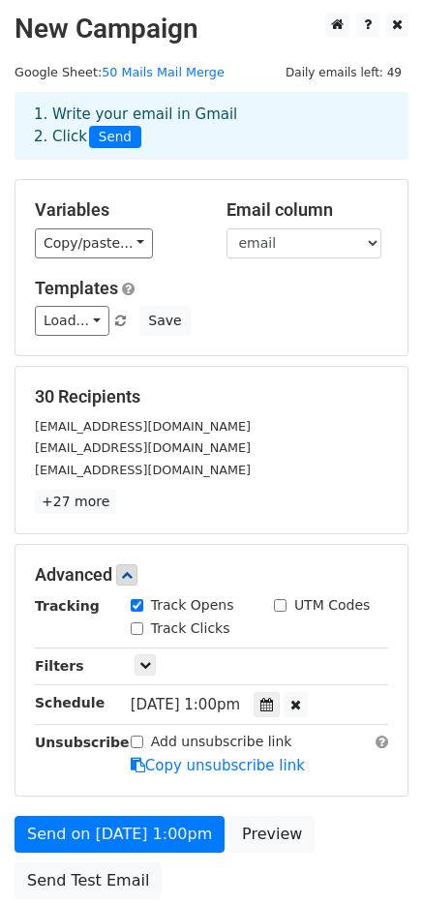
scroll to position [0, 0]
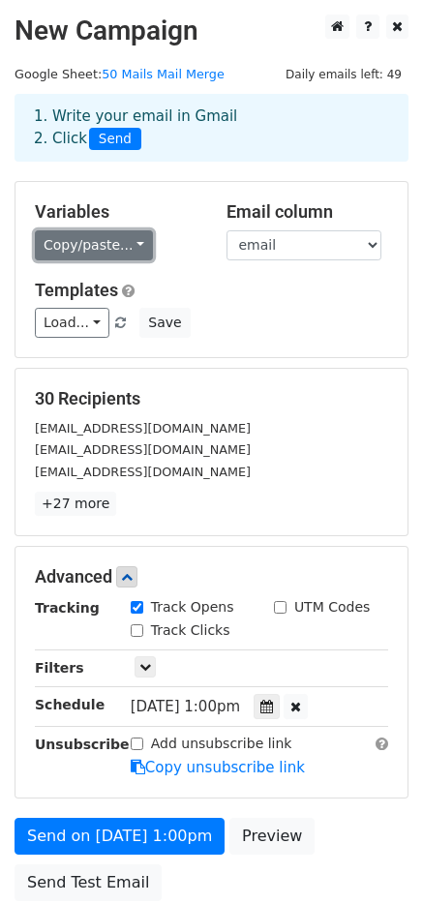
click at [129, 239] on link "Copy/paste..." at bounding box center [94, 245] width 118 height 30
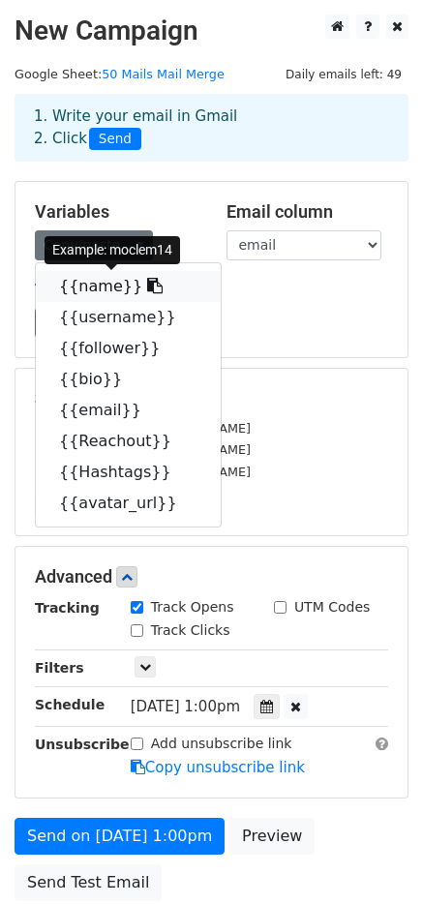
click at [147, 289] on icon at bounding box center [154, 285] width 15 height 15
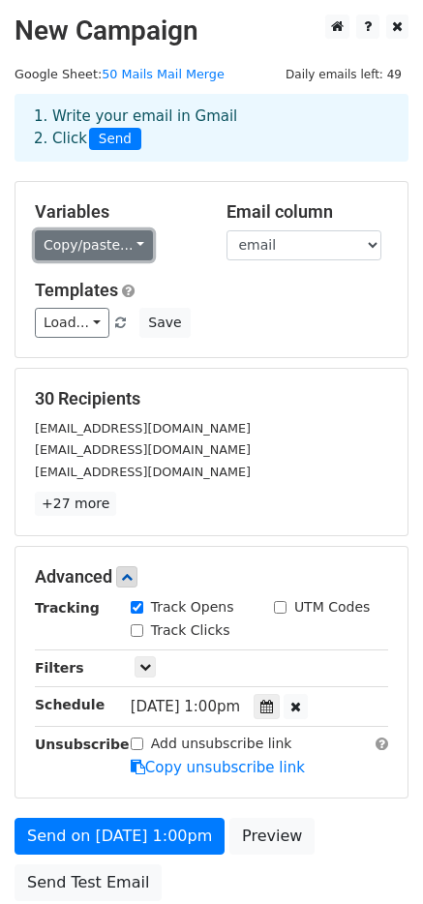
click at [123, 235] on link "Copy/paste..." at bounding box center [94, 245] width 118 height 30
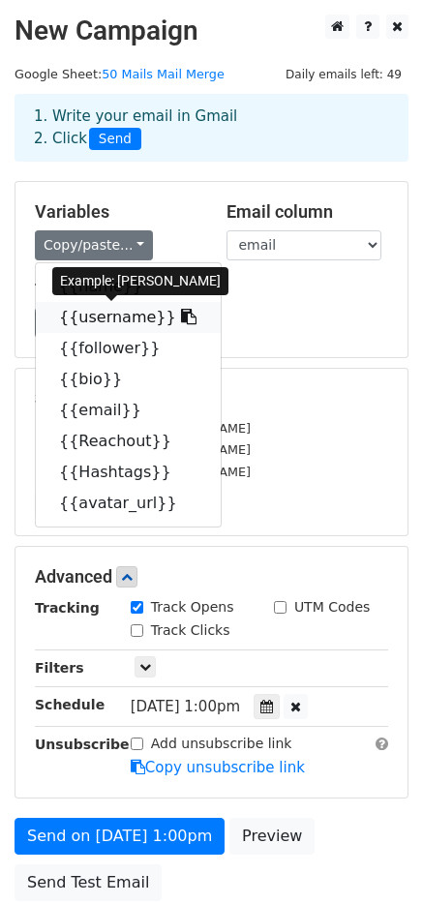
click at [181, 314] on icon at bounding box center [188, 316] width 15 height 15
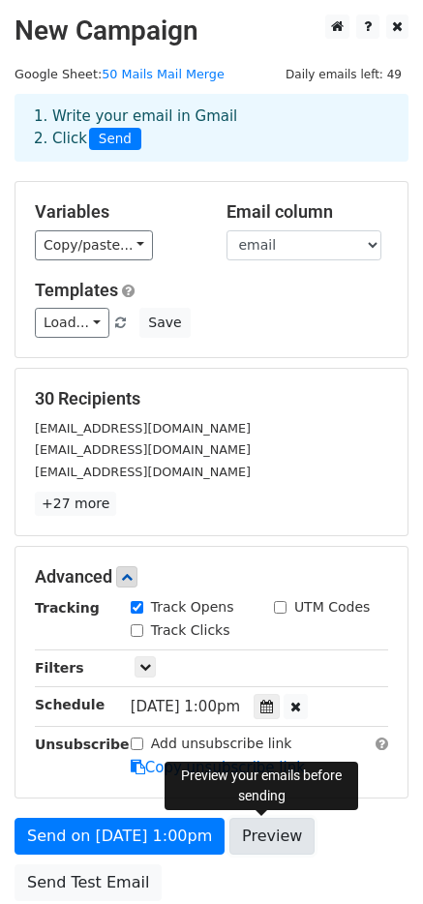
click at [283, 825] on link "Preview" at bounding box center [271, 836] width 85 height 37
click at [253, 834] on link "Preview" at bounding box center [271, 836] width 85 height 37
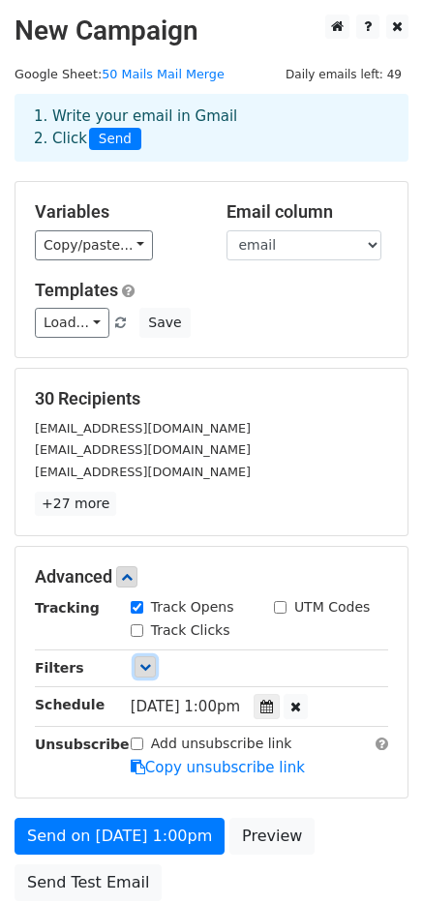
click at [144, 672] on link at bounding box center [144, 666] width 21 height 21
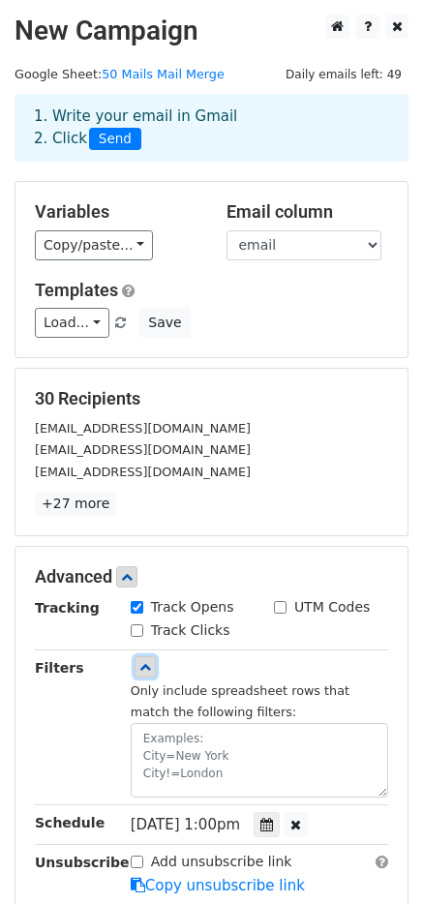
click at [149, 660] on link at bounding box center [144, 666] width 21 height 21
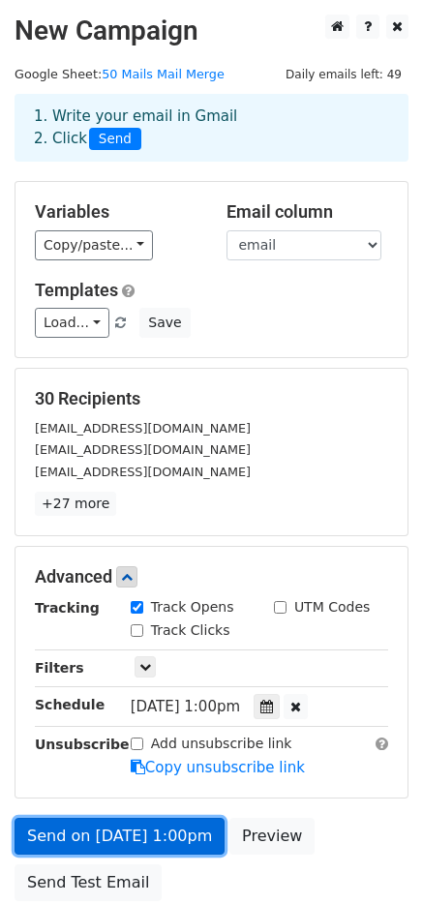
click at [72, 830] on link "Send on Sep 15 at 1:00pm" at bounding box center [120, 836] width 210 height 37
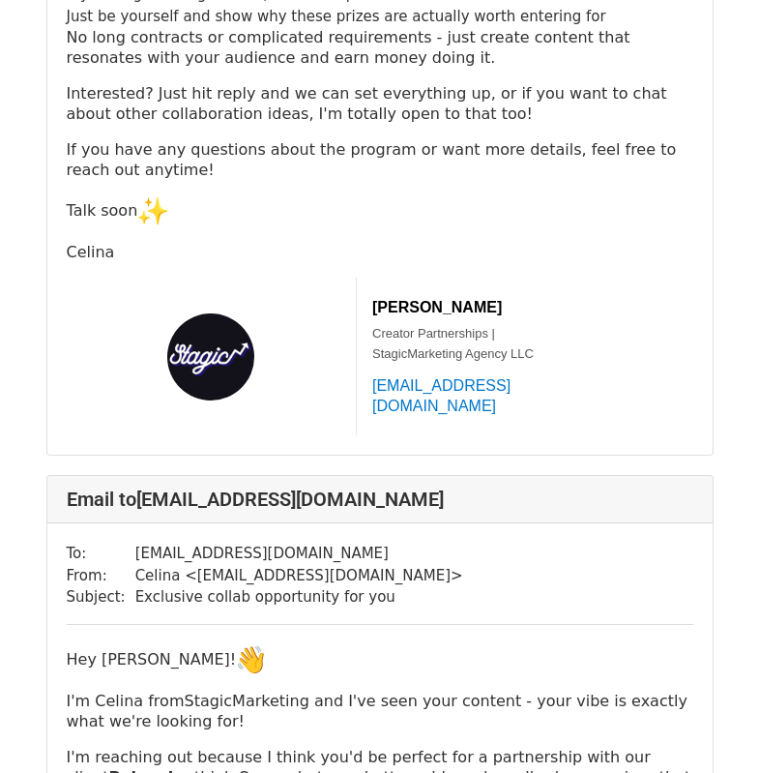
scroll to position [3193, 0]
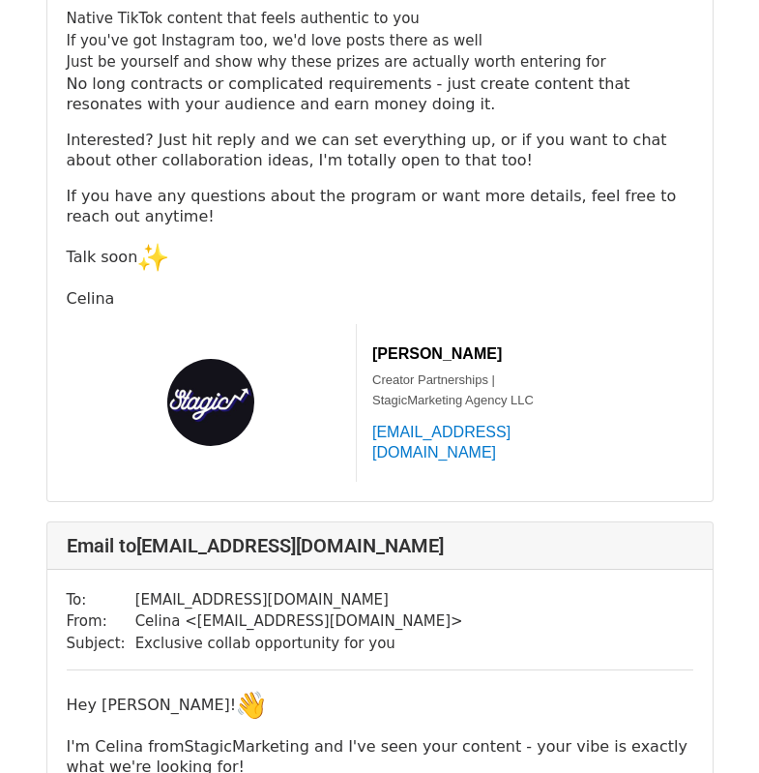
scroll to position [2128, 0]
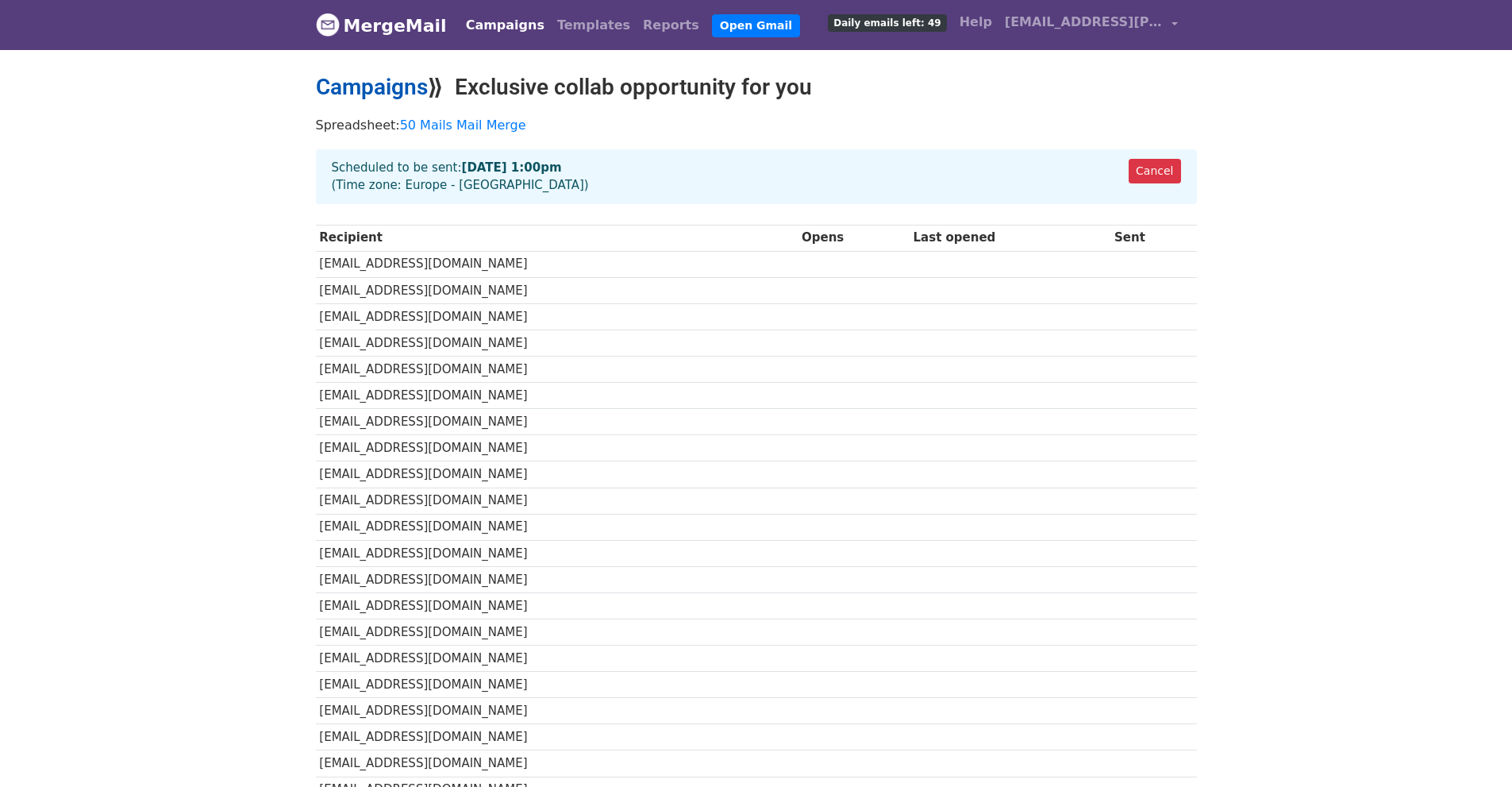
click at [403, 94] on link "Campaigns" at bounding box center [372, 87] width 112 height 26
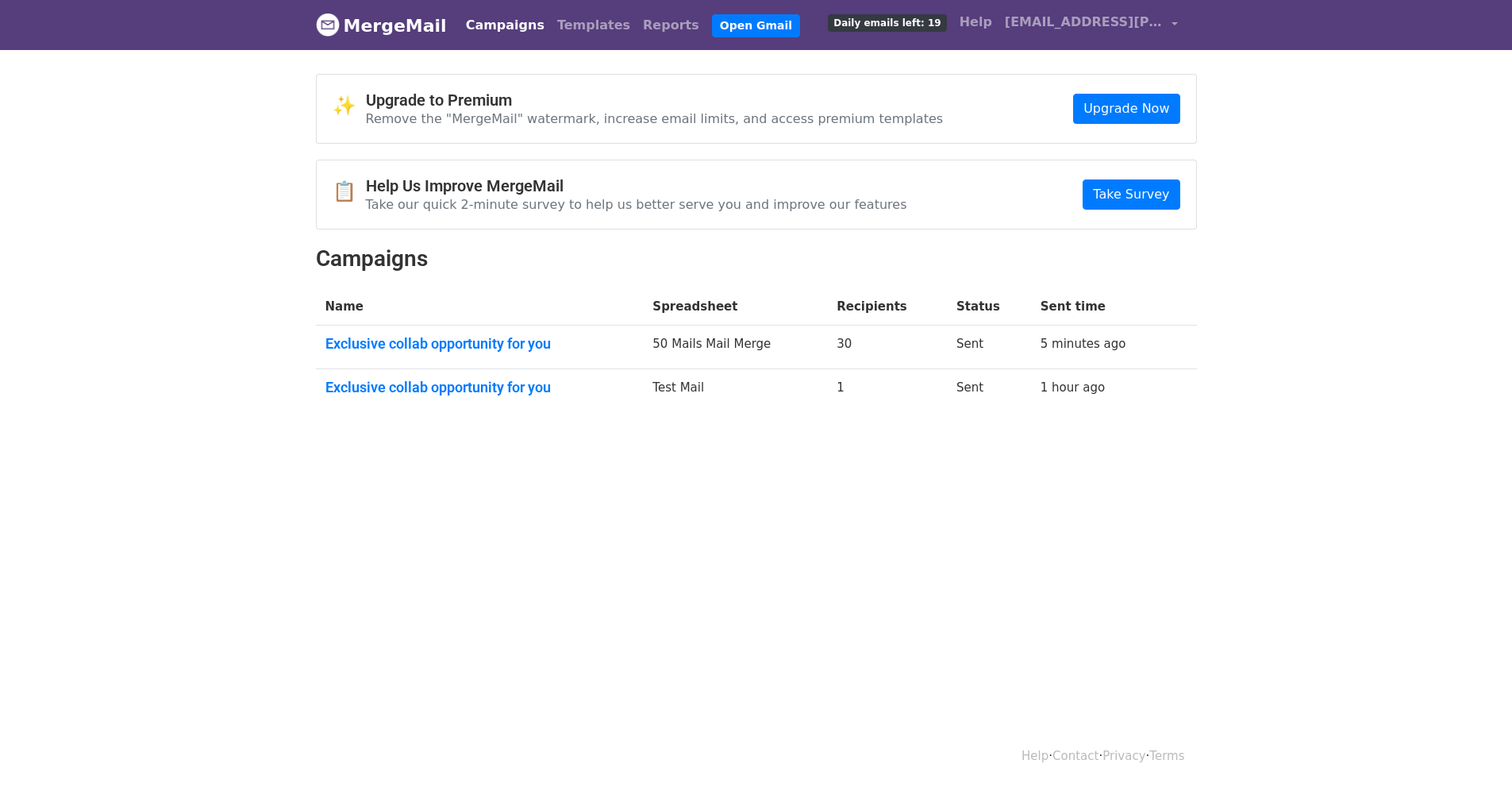
click at [441, 330] on td "Exclusive collab opportunity for you" at bounding box center [480, 347] width 328 height 43
click at [459, 350] on link "Exclusive collab opportunity for you" at bounding box center [480, 343] width 308 height 17
